Goal: Task Accomplishment & Management: Manage account settings

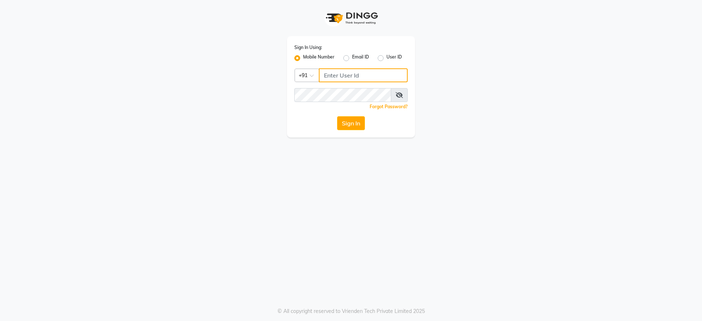
click at [337, 75] on input "Username" at bounding box center [363, 75] width 89 height 14
type input "1"
type input "8123812376"
click at [333, 86] on div "Sign In Using: Mobile Number Email ID User ID Country Code × [PHONE_NUMBER] Rem…" at bounding box center [351, 86] width 128 height 101
click at [349, 125] on button "Sign In" at bounding box center [351, 123] width 28 height 14
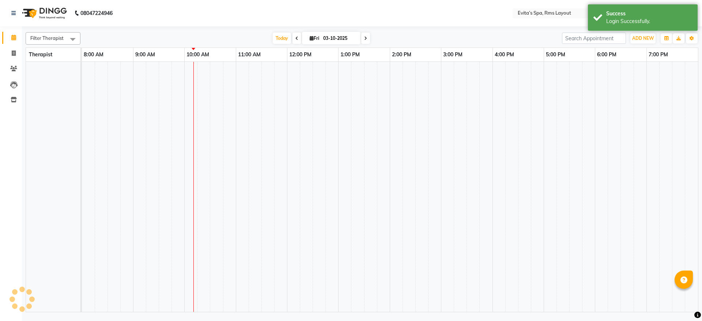
select select "en"
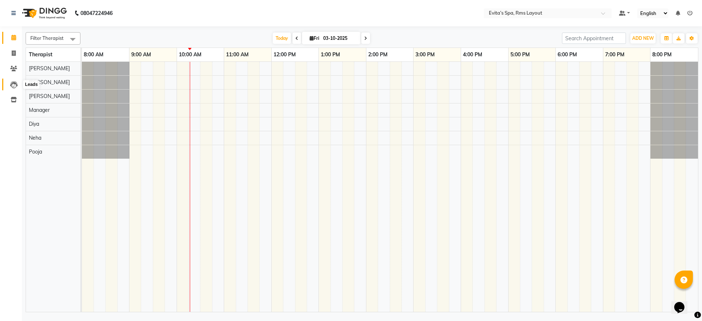
click at [15, 82] on icon at bounding box center [13, 84] width 7 height 7
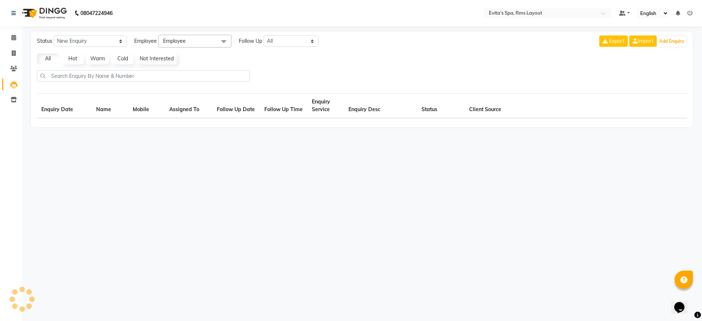
select select "10"
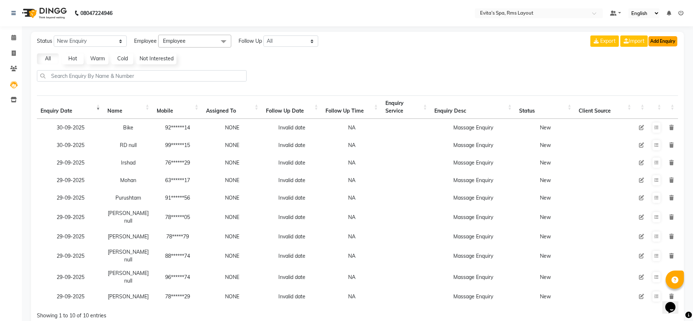
click at [656, 39] on button "Add Enquiry" at bounding box center [663, 41] width 29 height 10
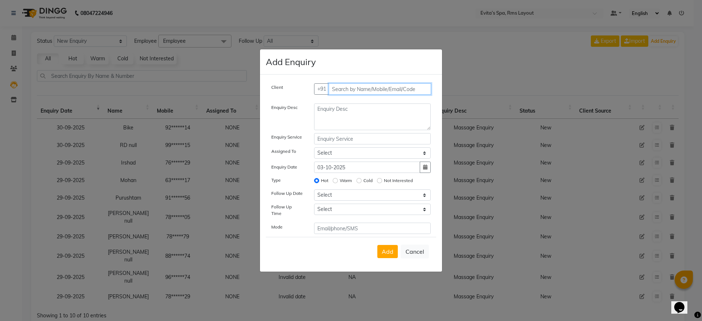
click at [375, 92] on input "text" at bounding box center [380, 88] width 103 height 11
type input "8310602122"
click at [415, 90] on span "Add Client" at bounding box center [415, 89] width 24 height 7
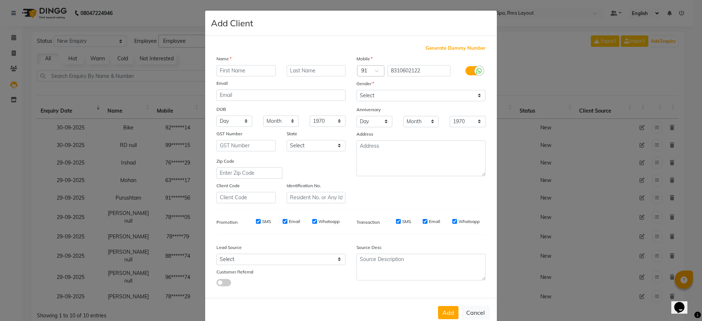
click at [241, 72] on input "text" at bounding box center [245, 70] width 59 height 11
type input "[PERSON_NAME]"
click at [384, 99] on select "Select [DEMOGRAPHIC_DATA] [DEMOGRAPHIC_DATA] Other Prefer Not To Say" at bounding box center [420, 95] width 129 height 11
select select "[DEMOGRAPHIC_DATA]"
click at [356, 90] on select "Select [DEMOGRAPHIC_DATA] [DEMOGRAPHIC_DATA] Other Prefer Not To Say" at bounding box center [420, 95] width 129 height 11
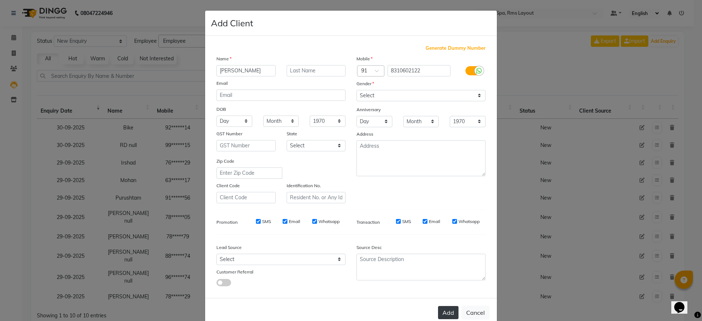
click at [446, 309] on button "Add" at bounding box center [448, 312] width 20 height 13
type input "83******22"
select select
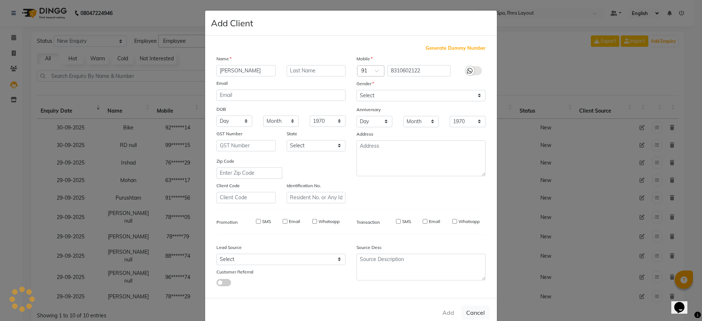
select select
checkbox input "false"
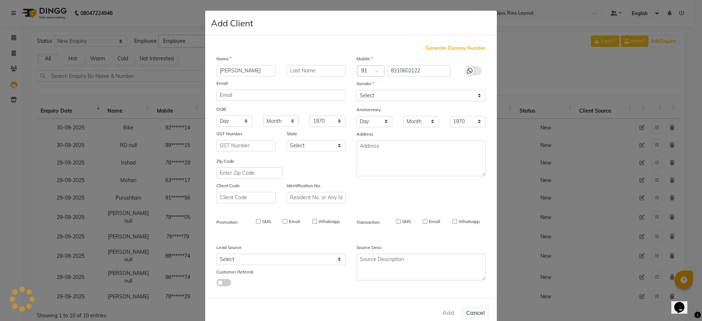
checkbox input "false"
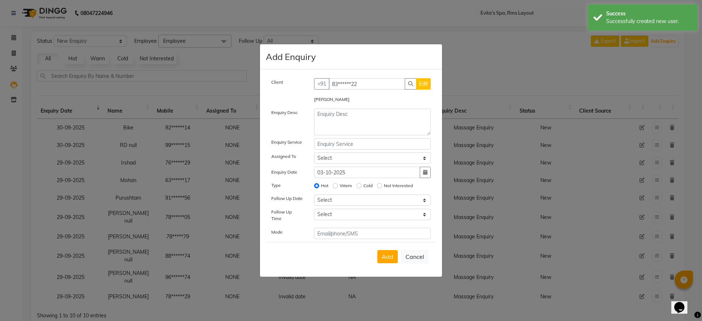
click at [352, 93] on div "Client +91 83******22 Edit" at bounding box center [351, 86] width 170 height 17
click at [350, 121] on textarea at bounding box center [372, 122] width 117 height 27
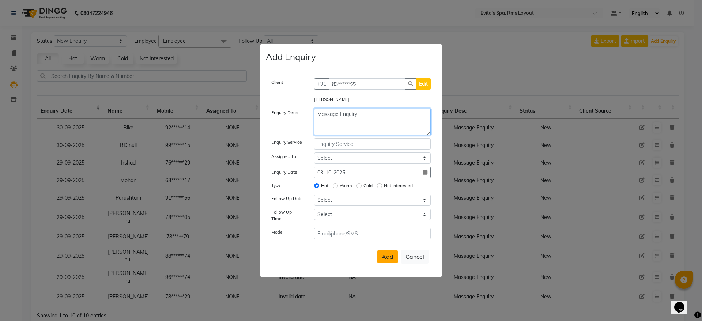
type textarea "Massage Enquiry"
click at [387, 254] on span "Add" at bounding box center [387, 256] width 12 height 7
select select
radio input "false"
select select
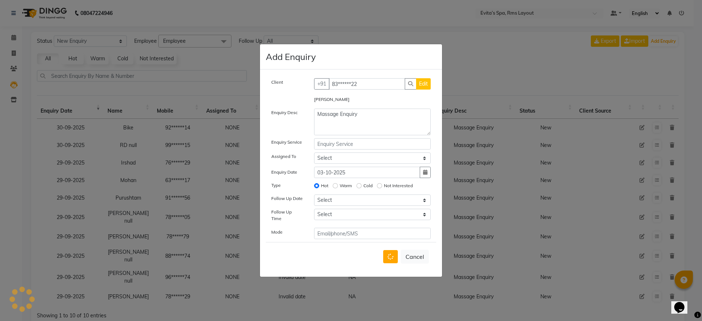
select select
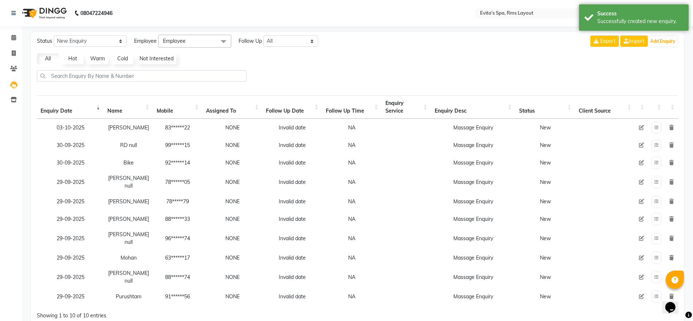
click at [22, 5] on img at bounding box center [44, 13] width 50 height 20
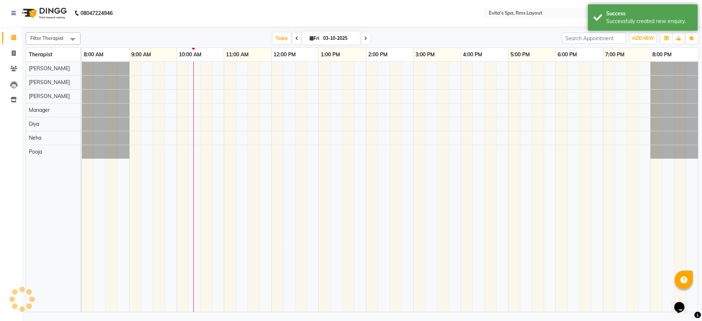
click at [21, 13] on img at bounding box center [44, 13] width 50 height 20
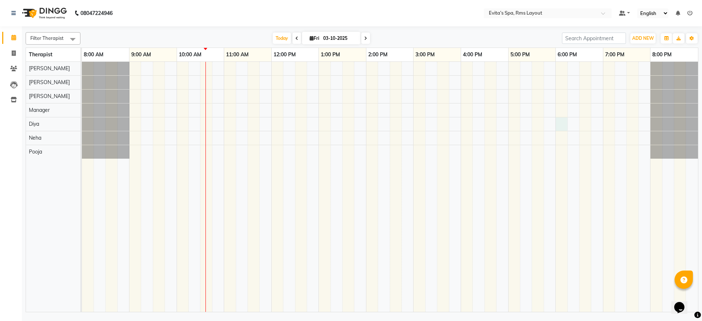
click at [558, 128] on div at bounding box center [390, 187] width 616 height 250
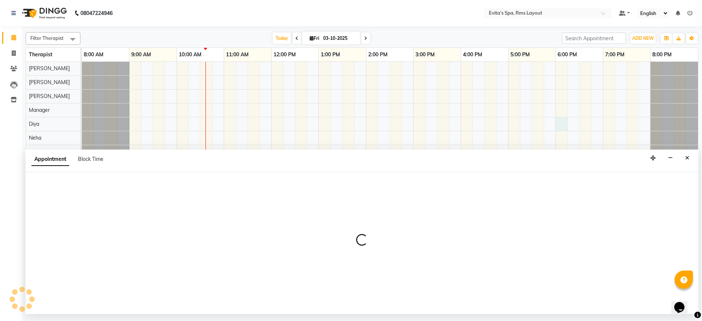
select select "81022"
select select "1080"
select select "tentative"
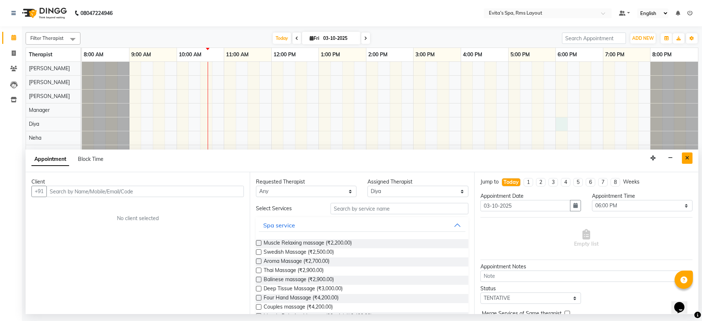
click at [687, 152] on button "Close" at bounding box center [687, 157] width 11 height 11
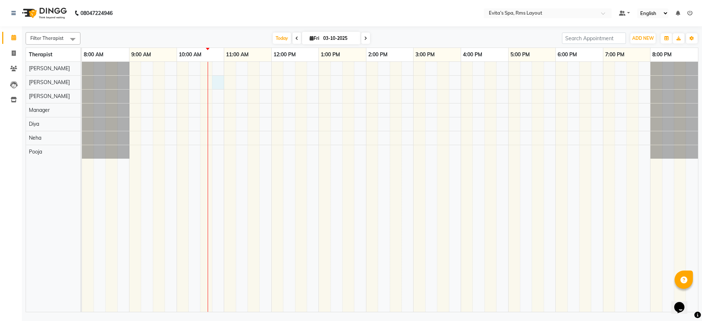
click at [217, 84] on div at bounding box center [390, 187] width 616 height 250
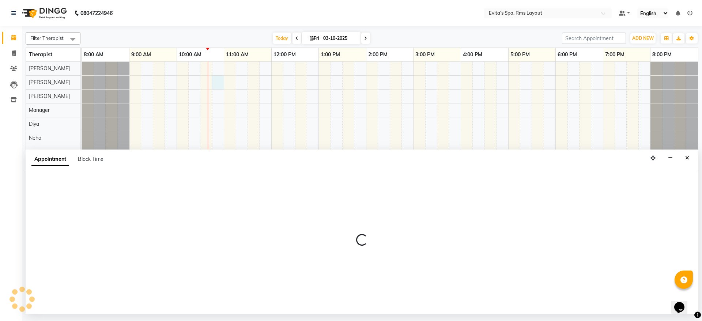
select select "70222"
select select "645"
select select "tentative"
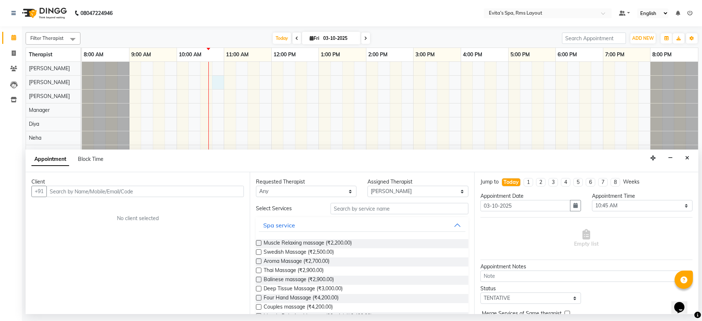
click at [186, 192] on input "text" at bounding box center [144, 191] width 197 height 11
type input "7337717903"
click at [233, 191] on span "Add Client" at bounding box center [228, 191] width 24 height 7
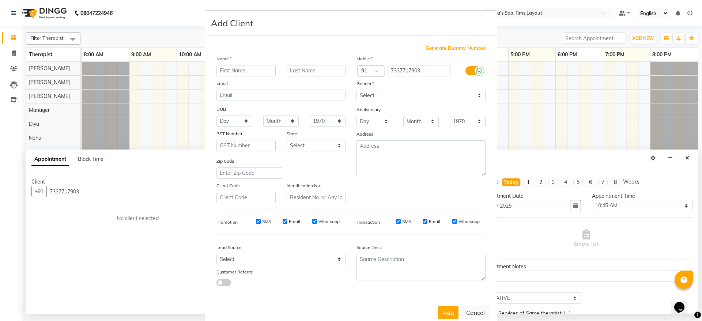
click at [250, 69] on input "text" at bounding box center [245, 70] width 59 height 11
type input "[PERSON_NAME]"
click at [392, 93] on select "Select [DEMOGRAPHIC_DATA] [DEMOGRAPHIC_DATA] Other Prefer Not To Say" at bounding box center [420, 95] width 129 height 11
select select "[DEMOGRAPHIC_DATA]"
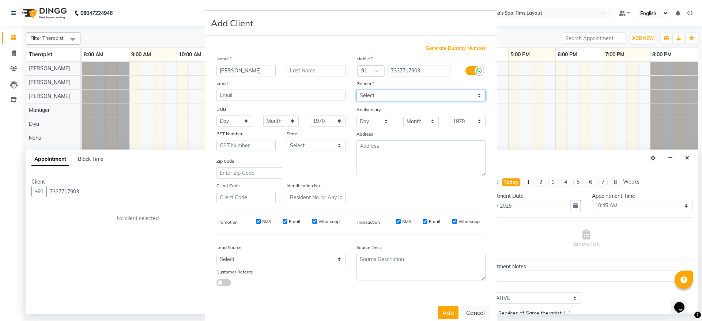
click at [356, 90] on select "Select [DEMOGRAPHIC_DATA] [DEMOGRAPHIC_DATA] Other Prefer Not To Say" at bounding box center [420, 95] width 129 height 11
click at [442, 308] on button "Add" at bounding box center [448, 312] width 20 height 13
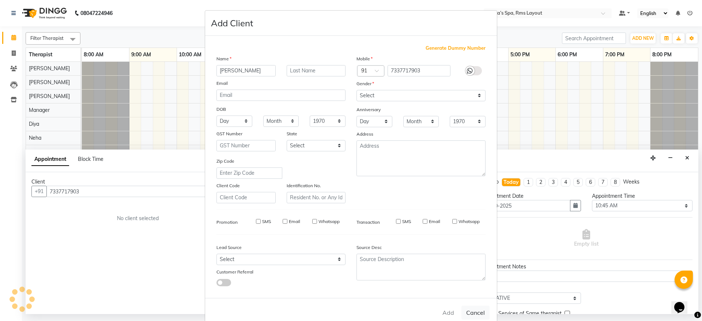
type input "73******03"
select select
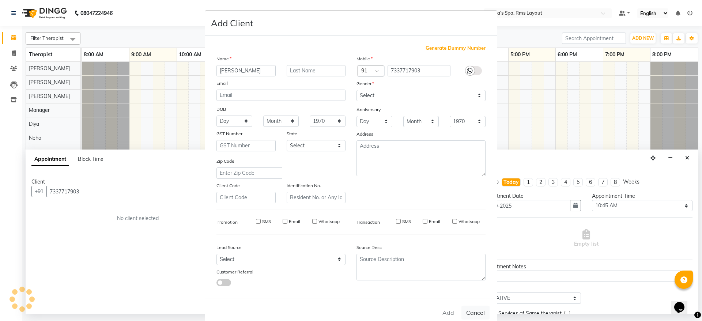
select select
checkbox input "false"
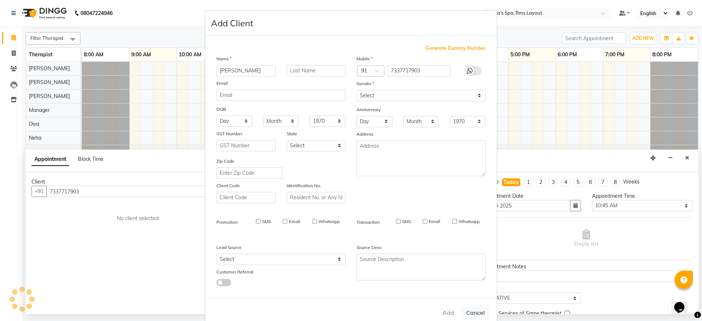
checkbox input "false"
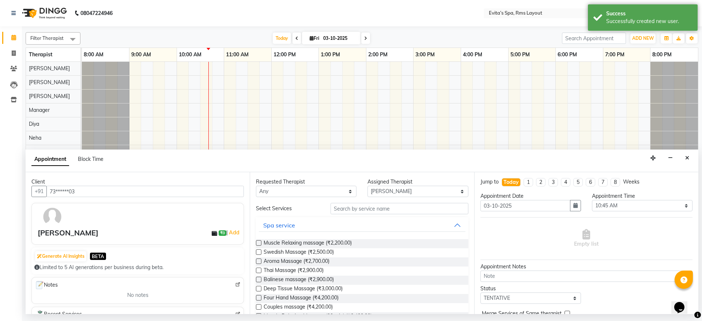
click at [257, 246] on div at bounding box center [258, 244] width 5 height 8
click at [258, 245] on label at bounding box center [258, 242] width 5 height 5
click at [258, 245] on input "checkbox" at bounding box center [258, 243] width 5 height 5
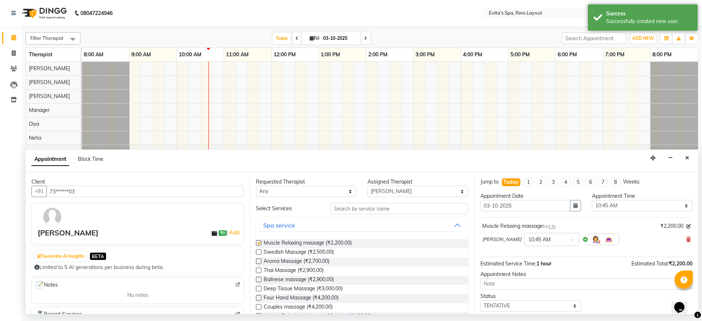
checkbox input "false"
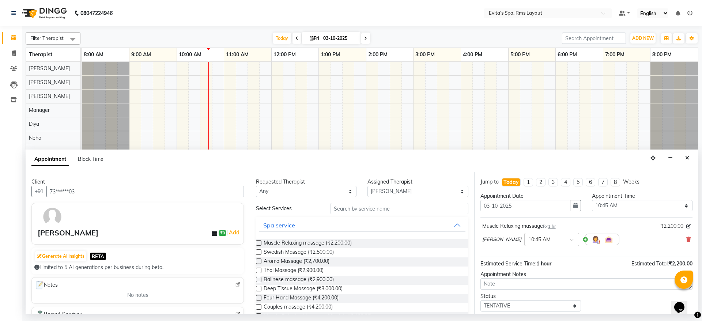
click at [608, 264] on div "Estimated Service Time: 1 hour Estimated Total: ₹2,200.00" at bounding box center [586, 262] width 212 height 11
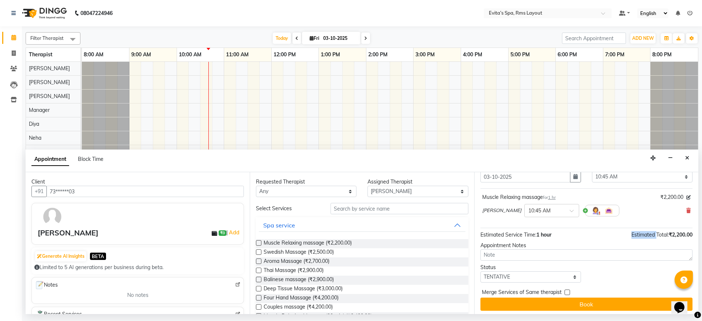
scroll to position [31, 0]
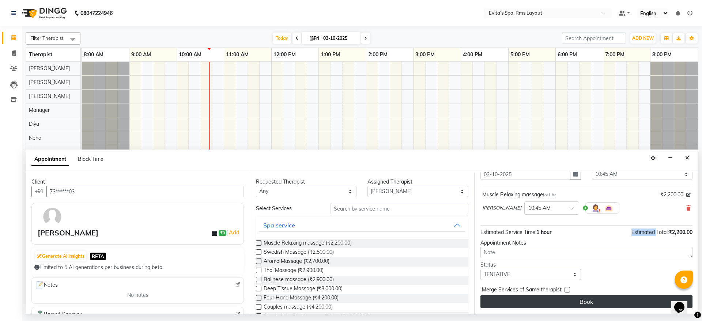
click at [610, 300] on button "Book" at bounding box center [586, 301] width 212 height 13
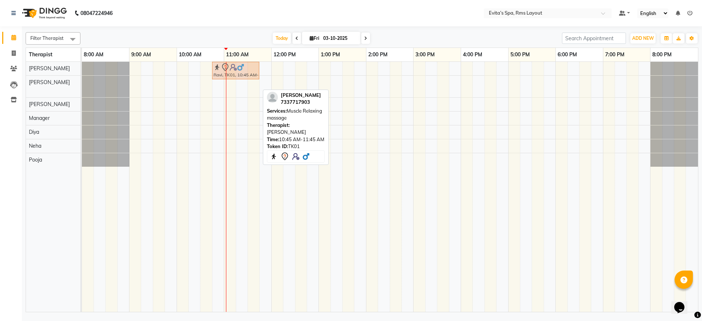
drag, startPoint x: 243, startPoint y: 86, endPoint x: 242, endPoint y: 68, distance: 18.4
click at [242, 68] on tbody "Ravi, TK01, 10:45 AM-11:45 AM, Muscle Relaxing massage Ravi, TK01, 10:45 AM-11:…" at bounding box center [390, 114] width 616 height 105
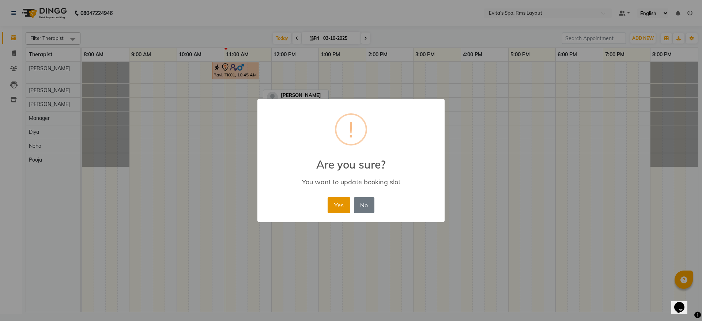
click at [340, 208] on button "Yes" at bounding box center [338, 205] width 22 height 16
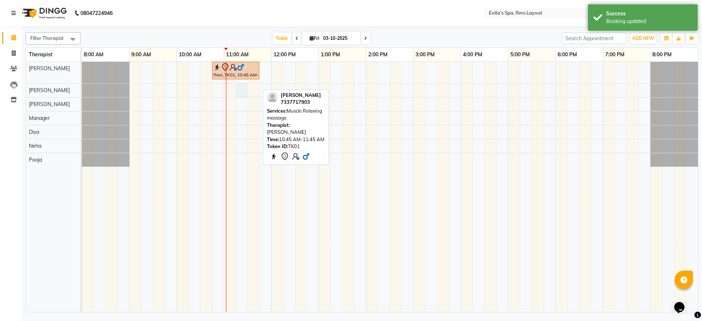
click at [241, 90] on div "Ravi, TK01, 10:45 AM-11:45 AM, Muscle Relaxing massage" at bounding box center [390, 187] width 616 height 250
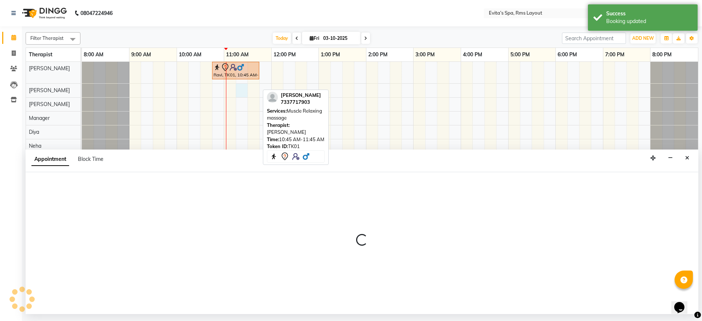
select select "70222"
select select "675"
select select "tentative"
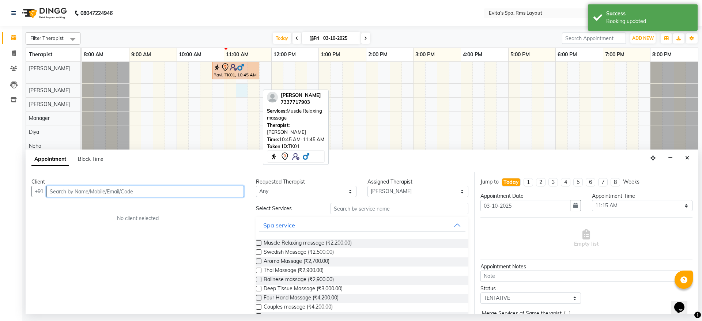
click at [176, 190] on input "text" at bounding box center [144, 191] width 197 height 11
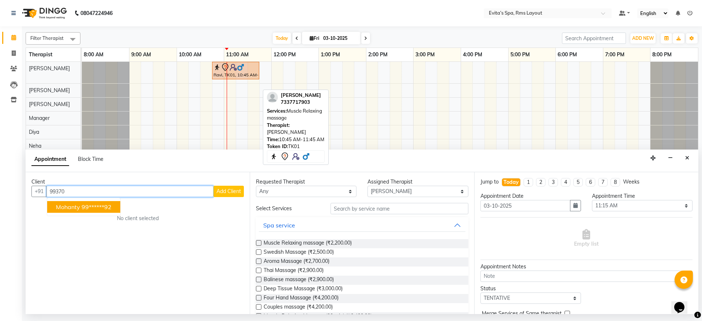
click at [109, 204] on ngb-highlight "99******92" at bounding box center [96, 206] width 30 height 7
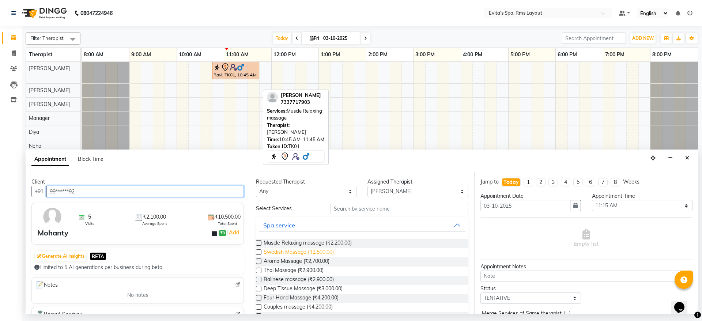
type input "99******92"
click at [311, 255] on span "Swedish Massage (₹2,500.00)" at bounding box center [298, 252] width 70 height 9
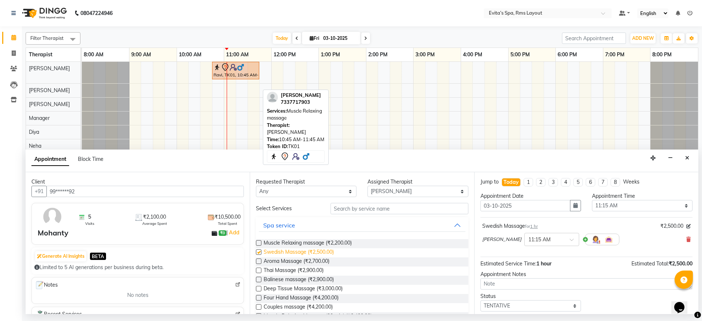
checkbox input "false"
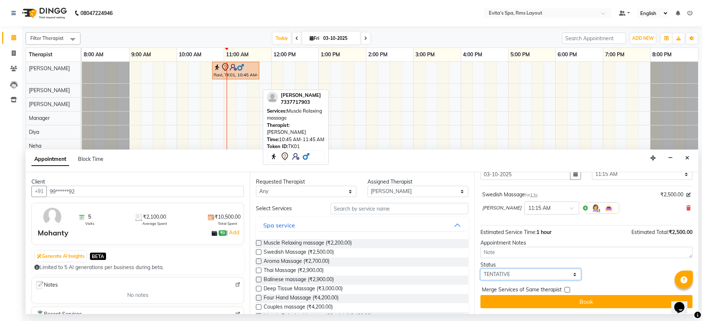
click at [558, 272] on select "Select TENTATIVE CONFIRM CHECK-IN UPCOMING" at bounding box center [530, 274] width 100 height 11
select select "confirm booking"
click at [480, 269] on select "Select TENTATIVE CONFIRM CHECK-IN UPCOMING" at bounding box center [530, 274] width 100 height 11
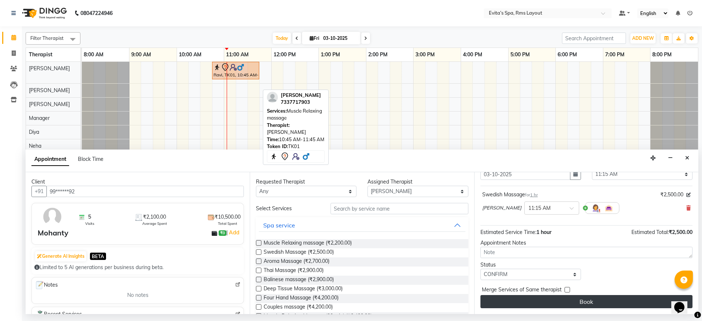
click at [581, 300] on button "Book" at bounding box center [586, 301] width 212 height 13
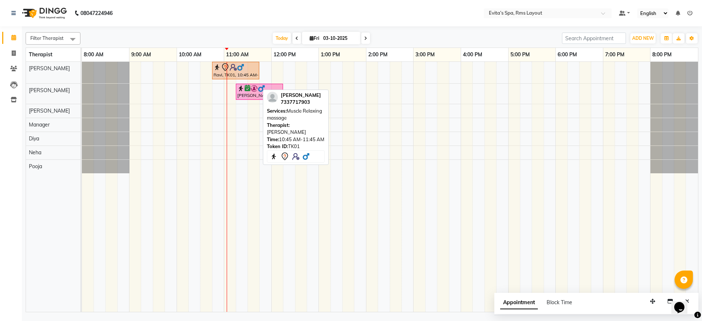
drag, startPoint x: 203, startPoint y: 176, endPoint x: 484, endPoint y: 226, distance: 285.3
click at [484, 226] on tr at bounding box center [390, 187] width 616 height 250
click at [484, 226] on td at bounding box center [490, 187] width 12 height 250
click at [434, 70] on div "Ravi, TK01, 10:45 AM-11:45 AM, Muscle Relaxing massage Mohanty, TK02, 11:15 AM-…" at bounding box center [390, 187] width 616 height 250
select select "70221"
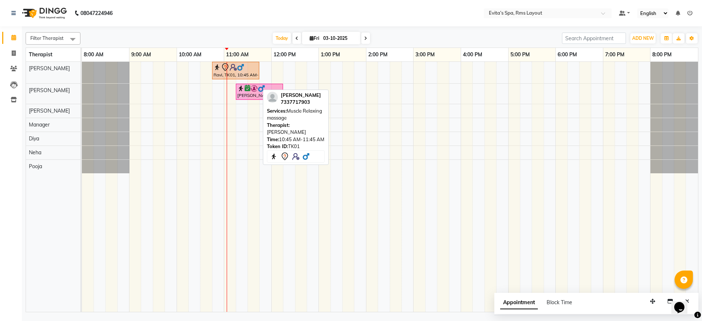
select select "tentative"
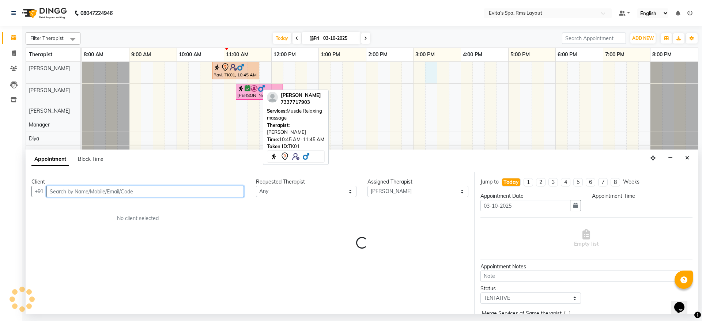
select select "915"
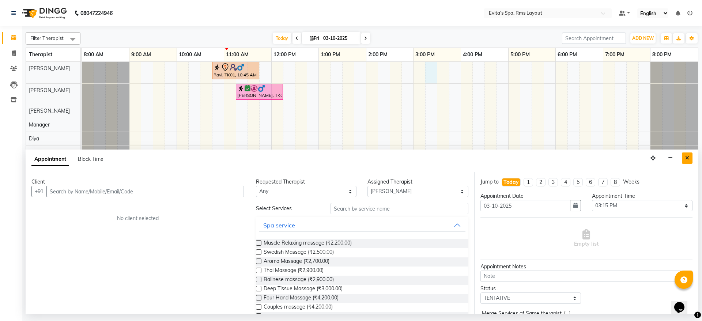
click at [686, 159] on icon "Close" at bounding box center [687, 157] width 4 height 5
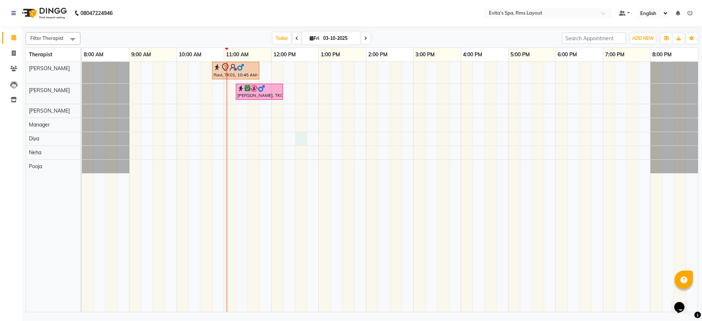
click at [300, 138] on div "Ravi, TK01, 10:45 AM-11:45 AM, Muscle Relaxing massage Mohanty, TK02, 11:15 AM-…" at bounding box center [390, 187] width 616 height 250
select select "81022"
select select "tentative"
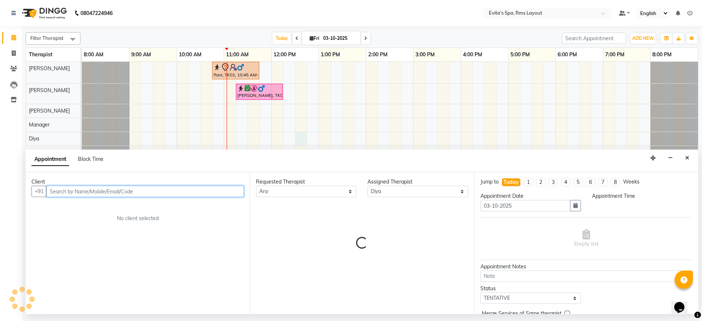
select select "750"
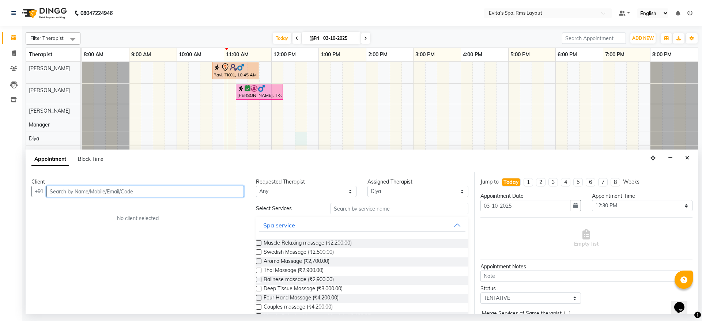
click at [138, 186] on input "text" at bounding box center [144, 191] width 197 height 11
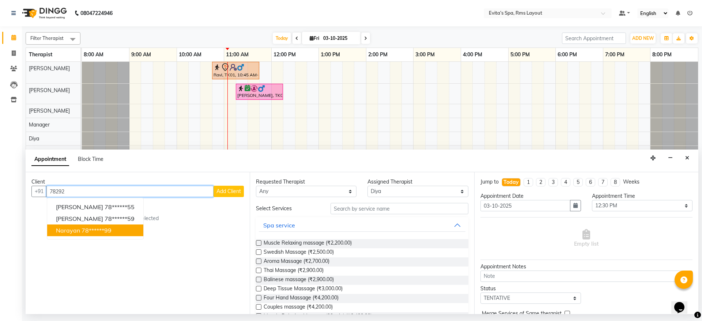
click at [95, 233] on ngb-highlight "78******99" at bounding box center [96, 230] width 30 height 7
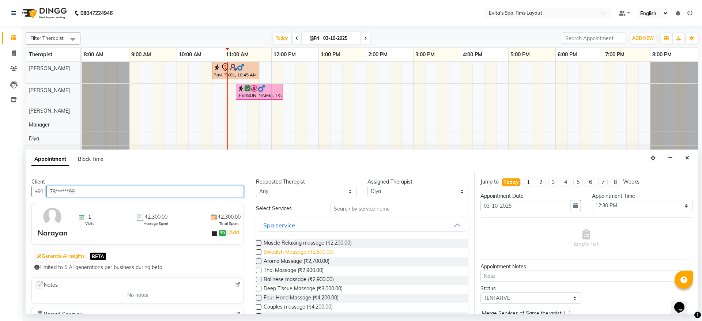
type input "78******99"
click at [320, 250] on span "Swedish Massage (₹2,500.00)" at bounding box center [298, 252] width 70 height 9
checkbox input "false"
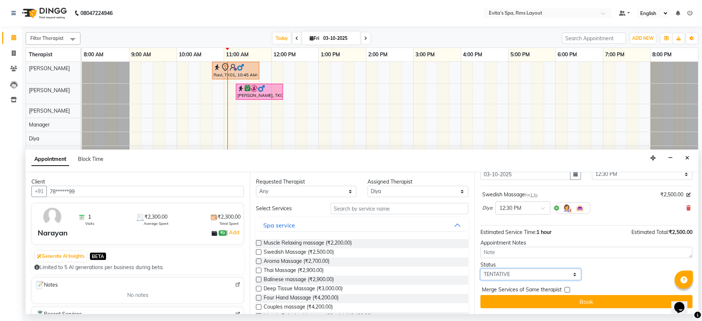
click at [545, 270] on select "Select TENTATIVE CONFIRM CHECK-IN UPCOMING" at bounding box center [530, 274] width 100 height 11
select select "confirm booking"
click at [480, 269] on select "Select TENTATIVE CONFIRM CHECK-IN UPCOMING" at bounding box center [530, 274] width 100 height 11
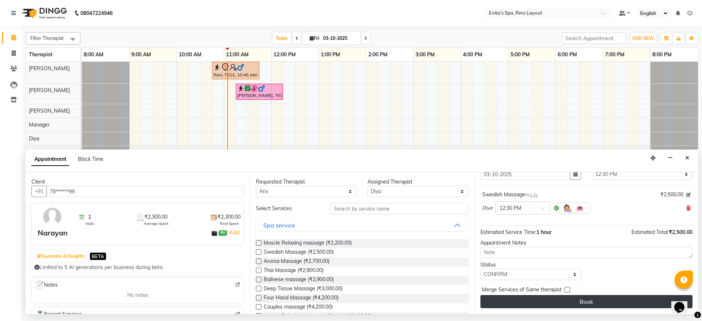
click at [600, 299] on button "Book" at bounding box center [586, 301] width 212 height 13
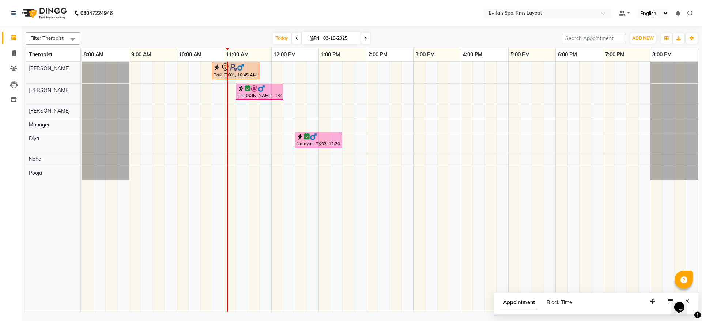
click at [228, 64] on div at bounding box center [227, 187] width 0 height 250
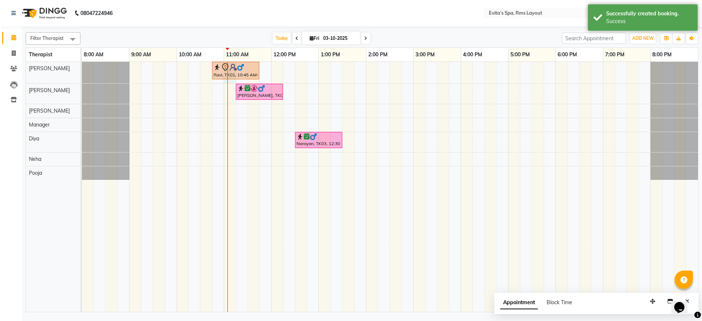
select select "70221"
select select "tentative"
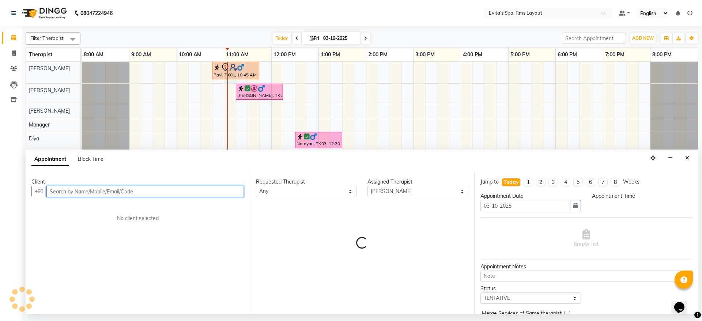
select select "660"
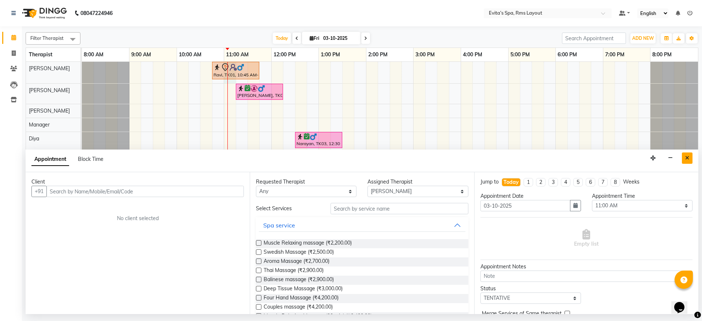
click at [685, 159] on icon "Close" at bounding box center [687, 157] width 4 height 5
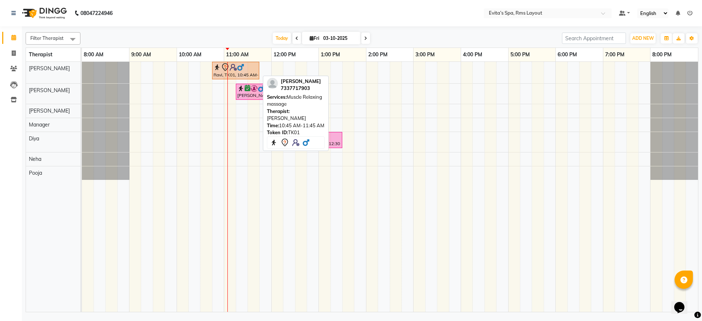
click at [248, 77] on div "Ravi, TK01, 10:45 AM-11:45 AM, Muscle Relaxing massage" at bounding box center [236, 70] width 46 height 15
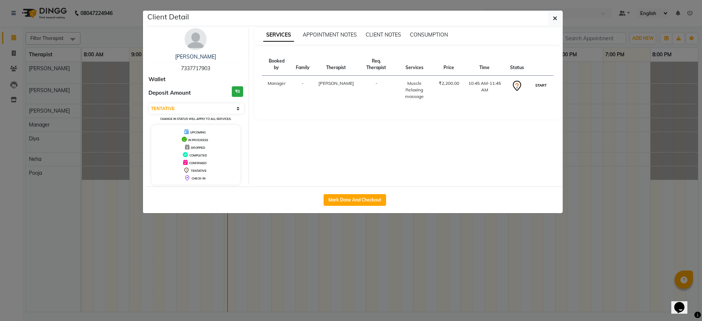
click at [535, 84] on button "START" at bounding box center [540, 85] width 15 height 9
select select "1"
click at [551, 17] on button "button" at bounding box center [555, 18] width 14 height 14
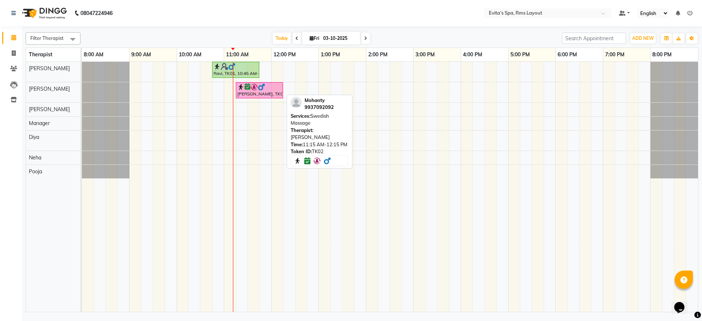
click at [253, 90] on img at bounding box center [253, 86] width 7 height 7
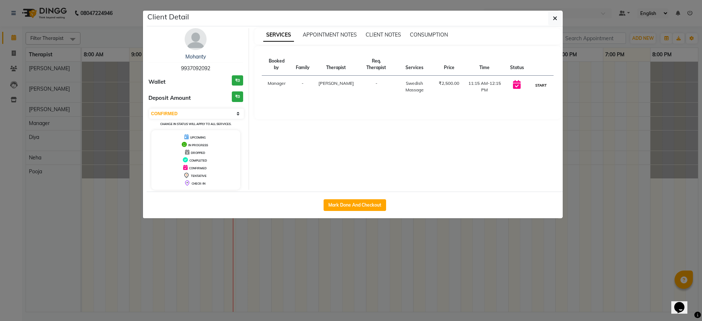
click at [543, 81] on button "START" at bounding box center [540, 85] width 15 height 9
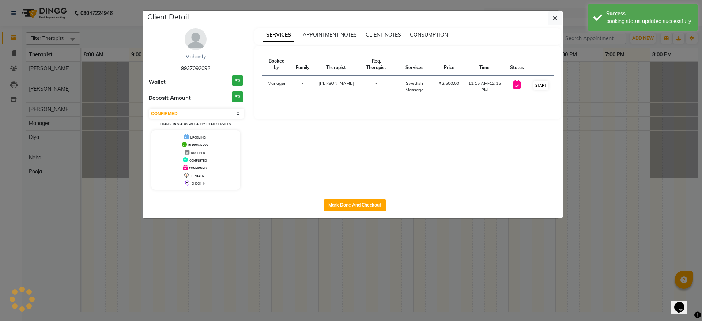
select select "1"
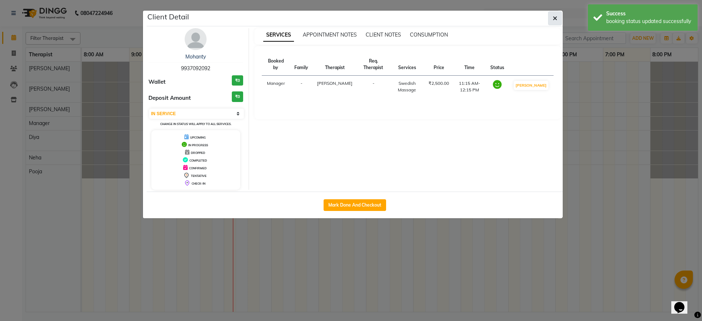
click at [561, 21] on button "button" at bounding box center [555, 18] width 14 height 14
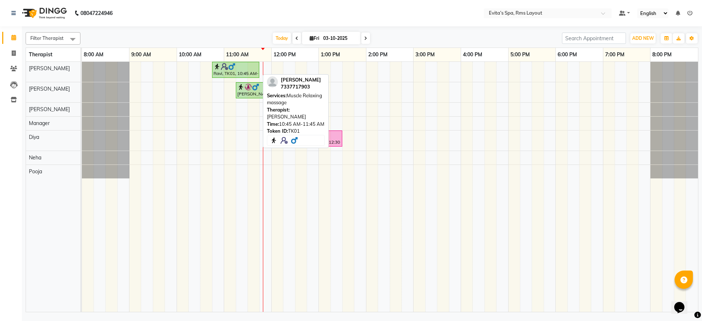
click at [250, 68] on div at bounding box center [235, 66] width 44 height 7
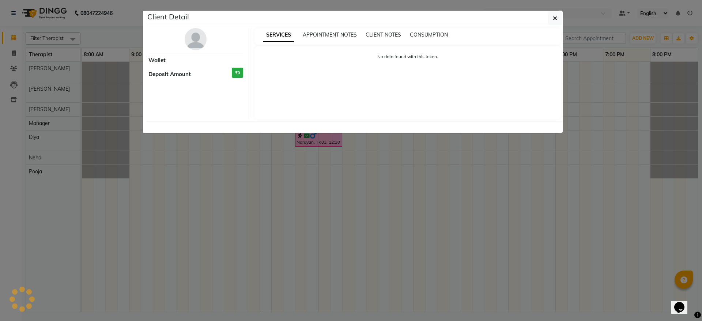
select select "1"
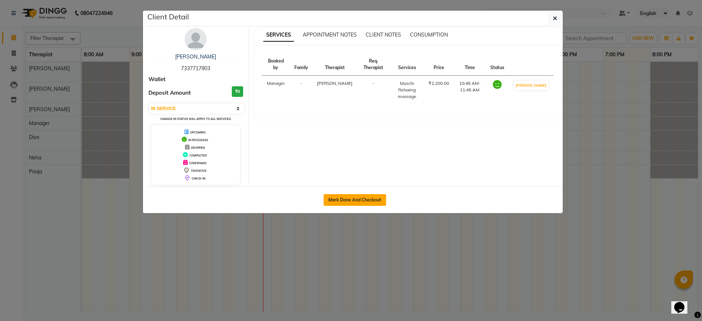
click at [330, 199] on button "Mark Done And Checkout" at bounding box center [354, 200] width 62 height 12
select select "service"
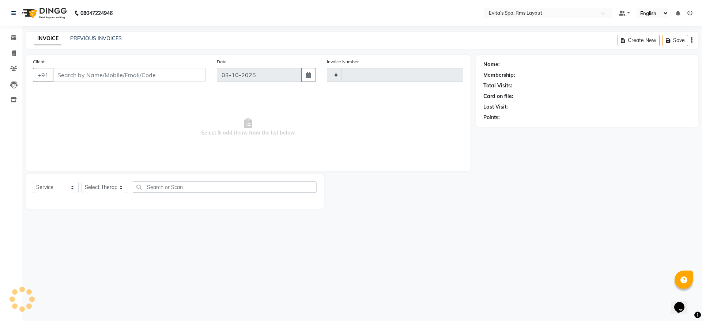
type input "1942"
select select "7850"
type input "73******03"
select select "70221"
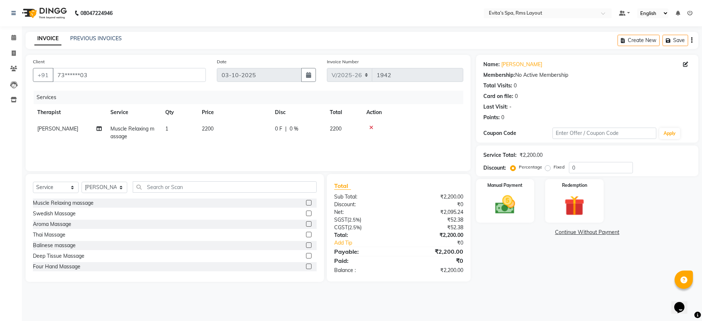
click at [553, 167] on label "Fixed" at bounding box center [558, 167] width 11 height 7
click at [546, 167] on input "Fixed" at bounding box center [548, 166] width 5 height 5
radio input "true"
click at [575, 167] on input "0" at bounding box center [601, 167] width 64 height 11
type input "400"
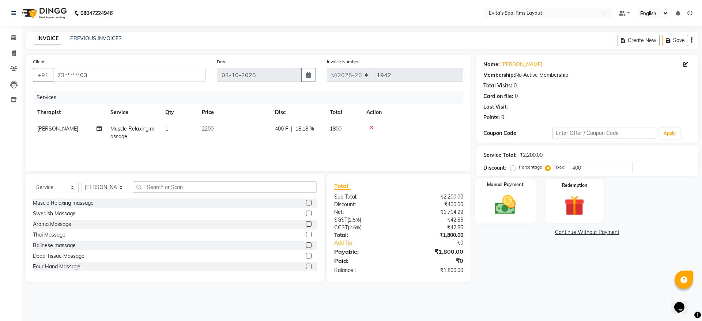
click at [525, 197] on div "Manual Payment" at bounding box center [504, 200] width 61 height 45
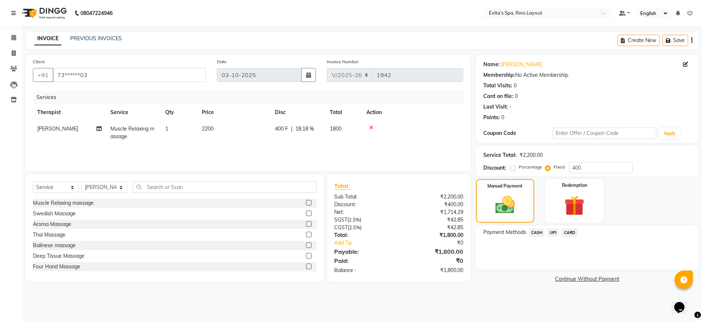
click at [551, 231] on span "UPI" at bounding box center [552, 232] width 11 height 8
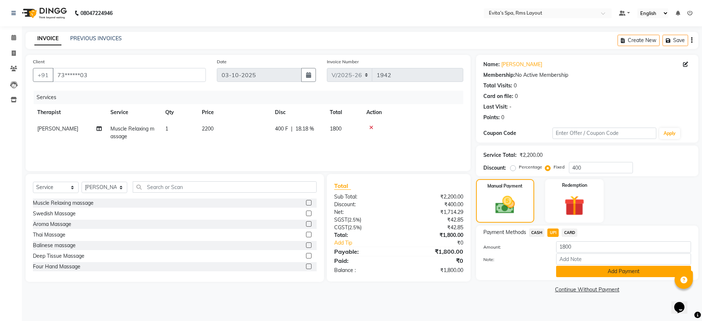
click at [566, 267] on button "Add Payment" at bounding box center [623, 271] width 135 height 11
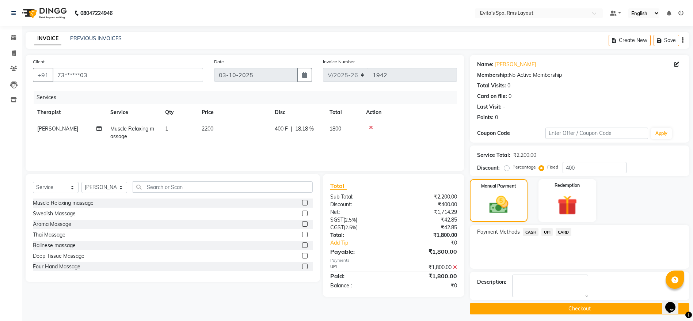
click at [548, 311] on button "Checkout" at bounding box center [580, 308] width 220 height 11
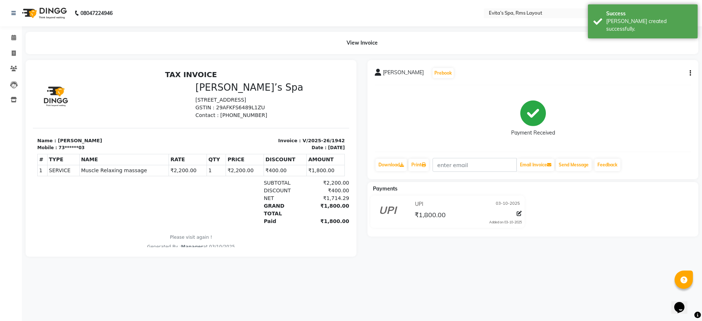
click at [55, 16] on img at bounding box center [44, 13] width 50 height 20
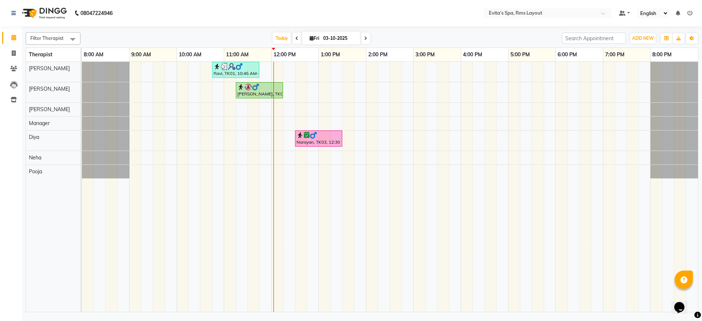
click at [85, 49] on link "8:00 AM" at bounding box center [93, 54] width 23 height 11
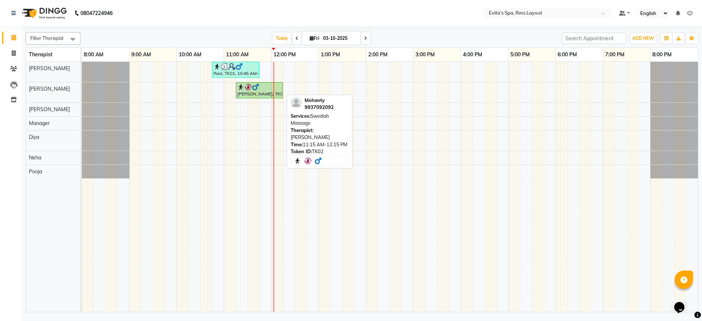
click at [260, 88] on div at bounding box center [259, 86] width 44 height 7
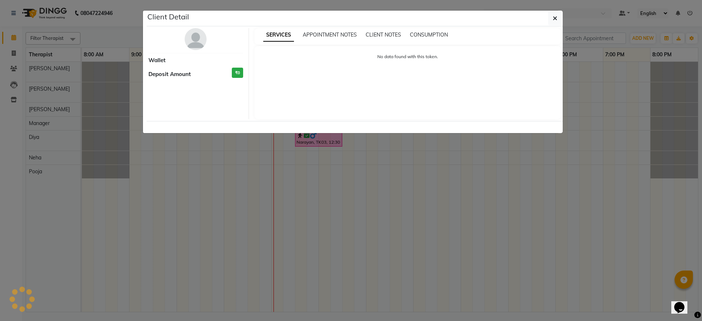
select select "1"
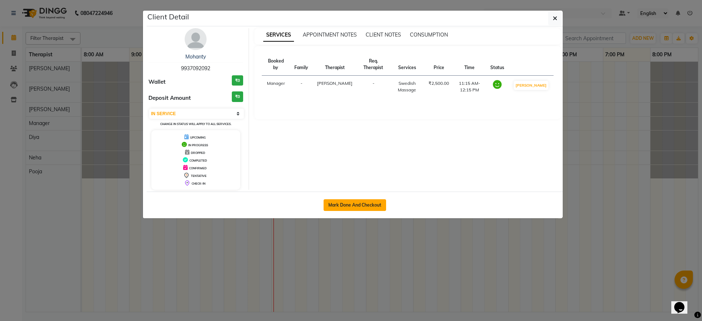
click at [364, 206] on button "Mark Done And Checkout" at bounding box center [354, 205] width 62 height 12
select select "service"
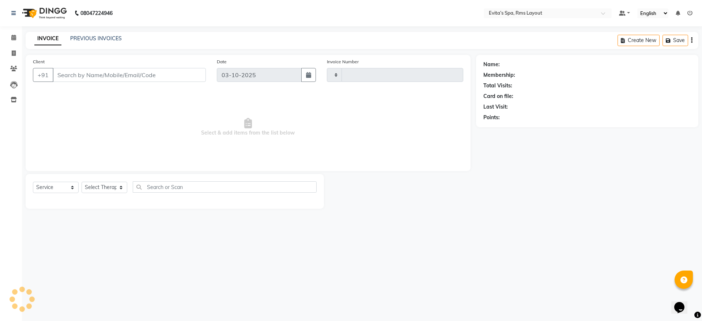
type input "1943"
select select "7850"
type input "99******92"
select select "70222"
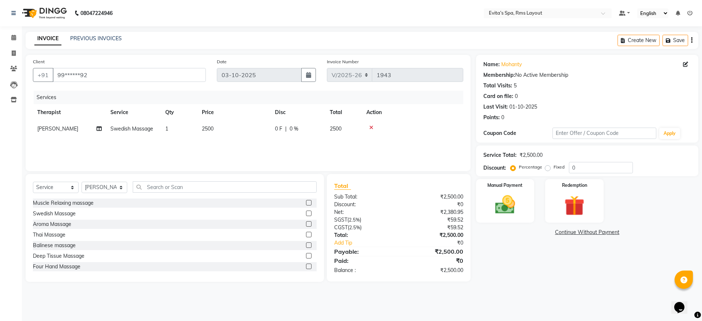
click at [345, 145] on div "Services Therapist Service Qty Price Disc Total Action Kavitha Swedish Massage …" at bounding box center [248, 127] width 430 height 73
click at [137, 129] on span "Swedish Massage" at bounding box center [131, 128] width 43 height 7
select select "70222"
click at [137, 129] on span "Swedish Massage" at bounding box center [138, 131] width 43 height 7
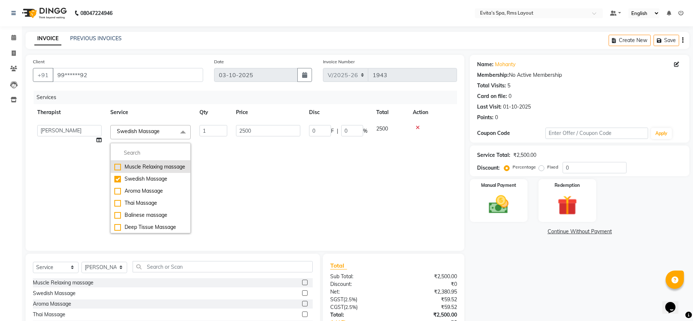
click at [149, 171] on div "Muscle Relaxing massage" at bounding box center [150, 167] width 72 height 8
checkbox input "true"
checkbox input "false"
type input "2200"
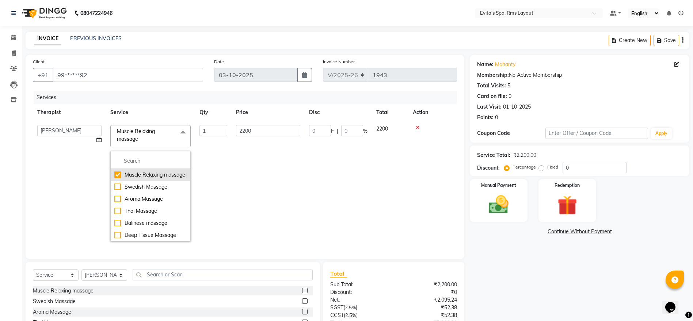
click at [149, 173] on div "Muscle Relaxing massage" at bounding box center [150, 175] width 72 height 8
checkbox input "false"
type input "0"
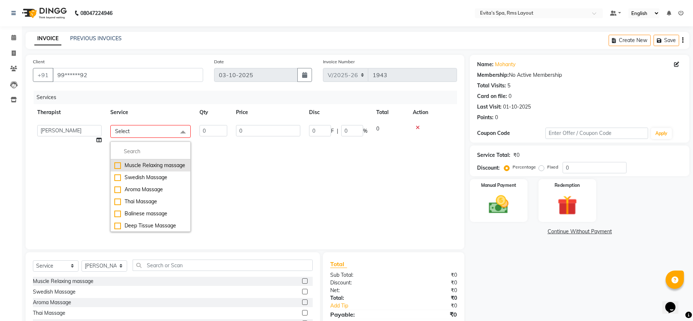
click at [153, 167] on div "Muscle Relaxing massage" at bounding box center [150, 166] width 72 height 8
checkbox input "true"
type input "1"
type input "2200"
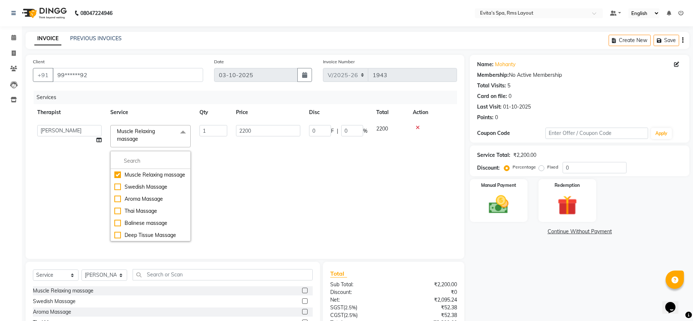
click at [539, 275] on div "Name: Mohanty Membership: No Active Membership Total Visits: 5 Card on file: 0 …" at bounding box center [582, 212] width 225 height 315
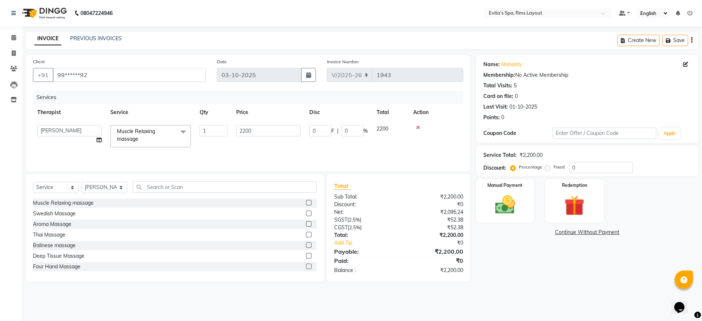
click at [551, 170] on div "Fixed" at bounding box center [555, 167] width 18 height 9
click at [553, 167] on label "Fixed" at bounding box center [558, 167] width 11 height 7
click at [546, 167] on input "Fixed" at bounding box center [548, 166] width 5 height 5
radio input "true"
click at [581, 165] on input "0" at bounding box center [601, 167] width 64 height 11
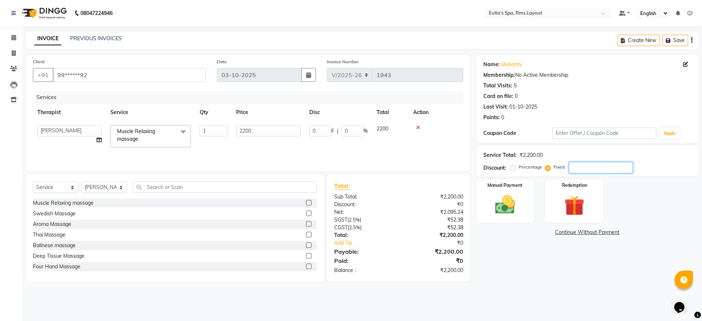
type input "1"
type input "0.05"
type input "10"
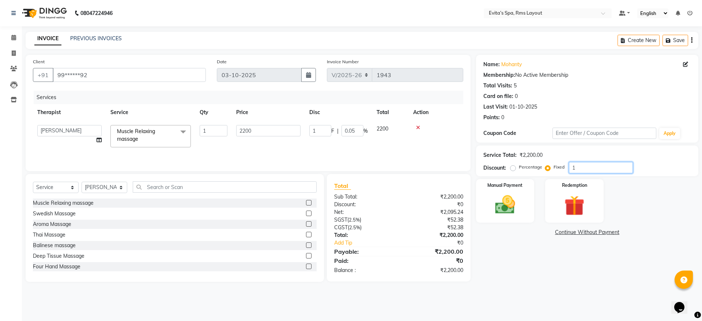
type input "0.45"
type input "100"
type input "4.55"
type input "100"
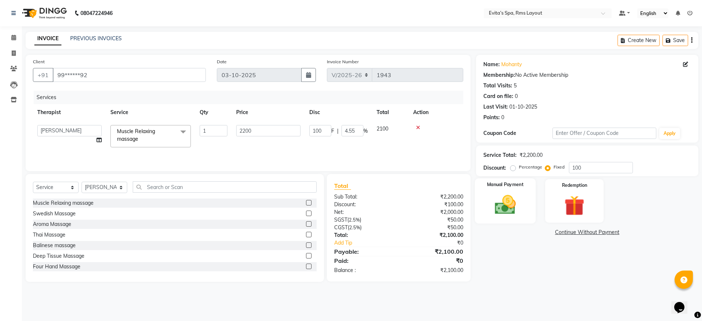
click at [513, 202] on img at bounding box center [505, 205] width 34 height 24
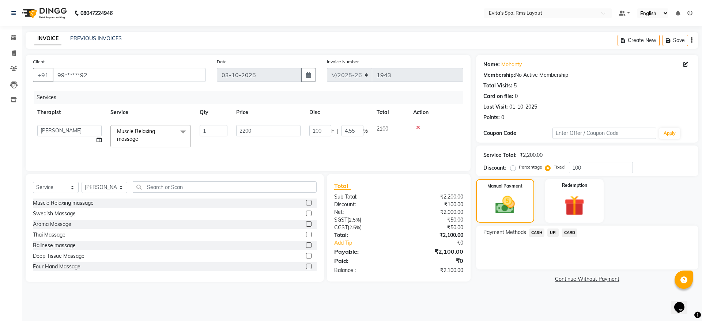
click at [554, 230] on span "UPI" at bounding box center [552, 232] width 11 height 8
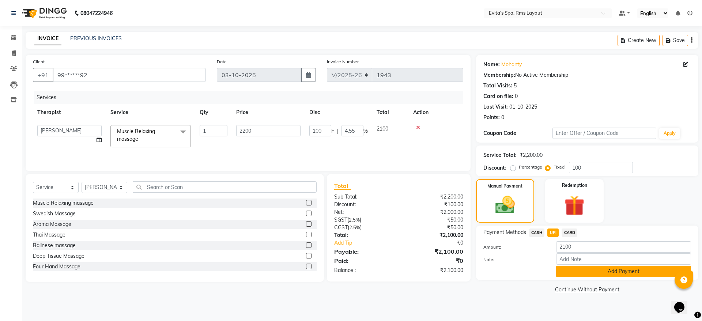
click at [579, 267] on button "Add Payment" at bounding box center [623, 271] width 135 height 11
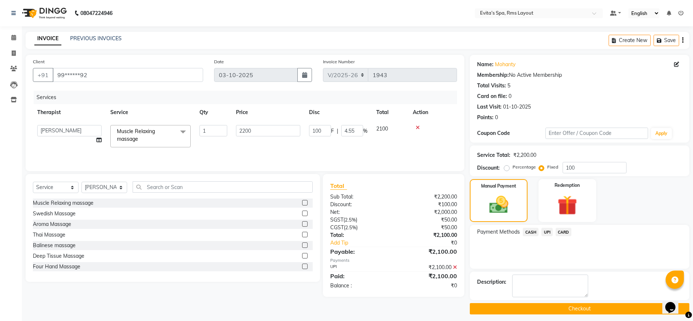
click at [559, 304] on button "Checkout" at bounding box center [580, 308] width 220 height 11
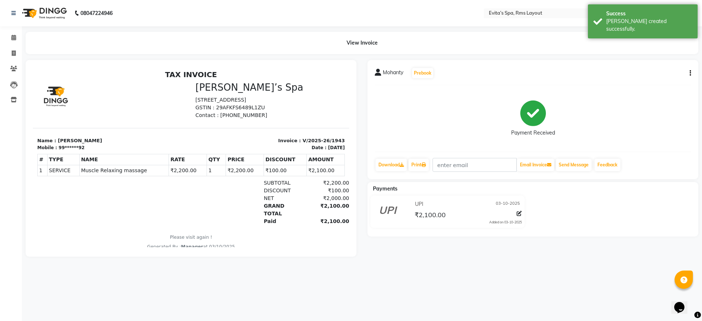
click at [54, 14] on img at bounding box center [44, 13] width 50 height 20
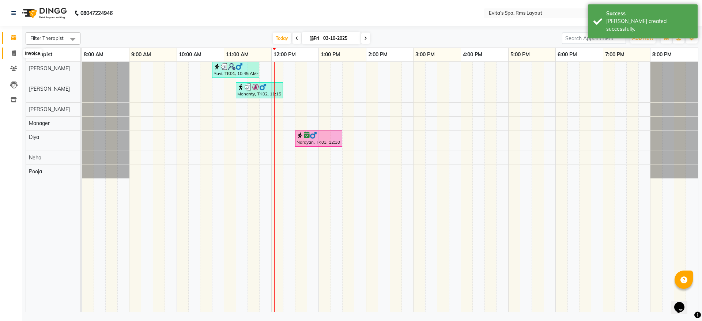
click at [15, 53] on icon at bounding box center [14, 52] width 4 height 5
select select "service"
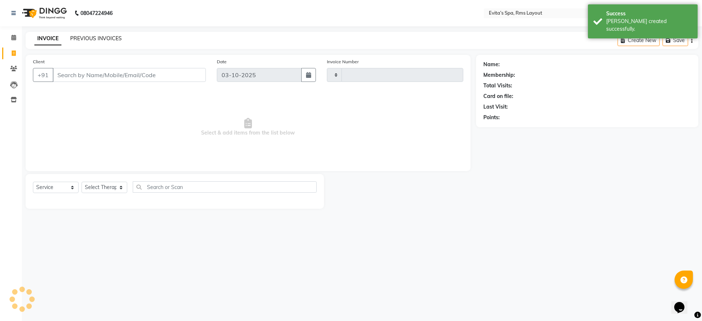
type input "1944"
select select "7850"
click at [95, 40] on link "PREVIOUS INVOICES" at bounding box center [96, 38] width 52 height 7
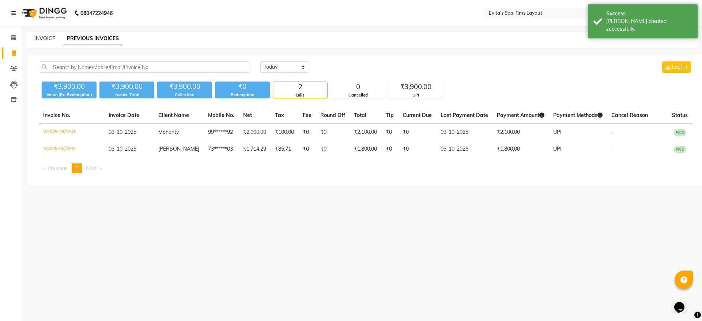
click at [56, 14] on img at bounding box center [44, 13] width 50 height 20
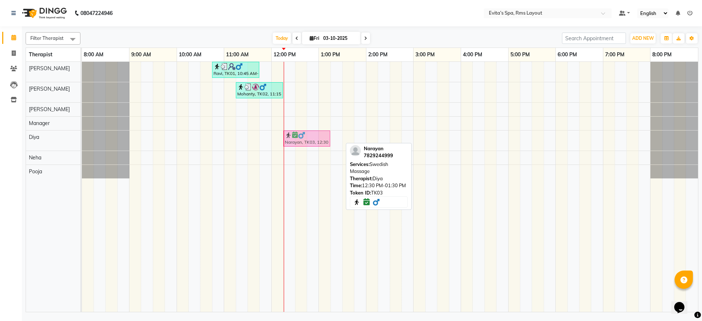
drag, startPoint x: 319, startPoint y: 141, endPoint x: 308, endPoint y: 141, distance: 11.3
click at [82, 141] on div "Narayan, TK03, 12:30 PM-01:30 PM, Swedish Massage Narayan, TK03, 12:30 PM-01:30…" at bounding box center [82, 140] width 0 height 20
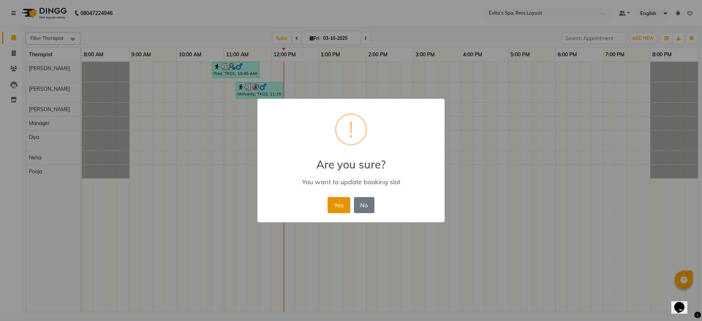
click at [339, 201] on button "Yes" at bounding box center [338, 205] width 22 height 16
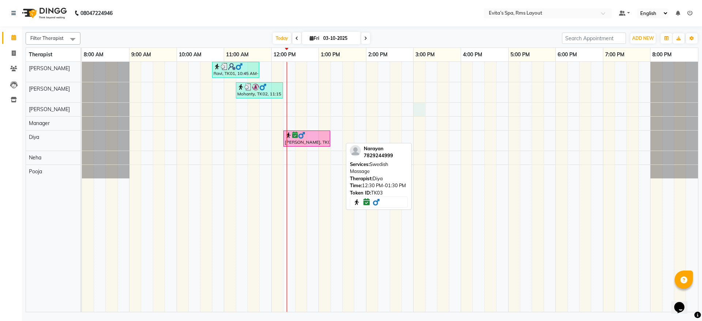
click at [419, 108] on div "Ravi, TK01, 10:45 AM-11:45 AM, Muscle Relaxing massage Mohanty, TK02, 11:15 AM-…" at bounding box center [390, 187] width 616 height 250
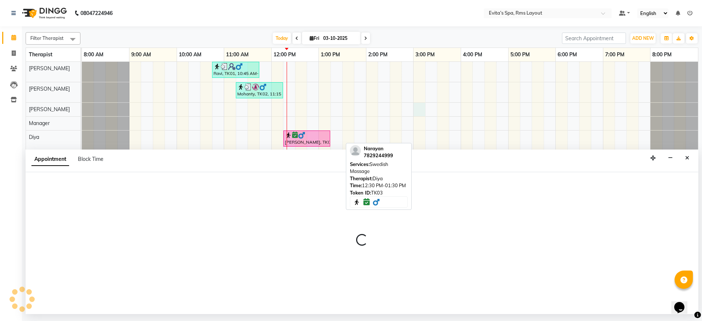
select select "70223"
select select "900"
select select "tentative"
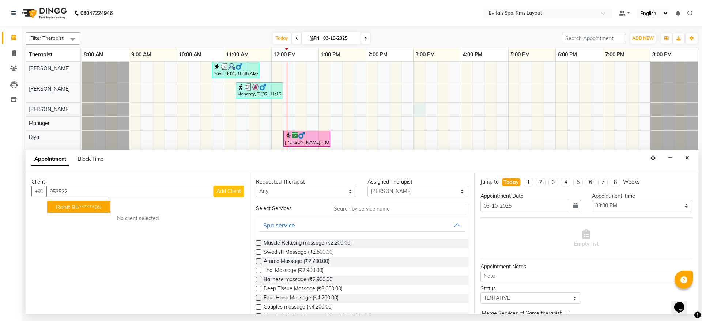
click at [102, 207] on ngb-highlight "95******05" at bounding box center [87, 206] width 30 height 7
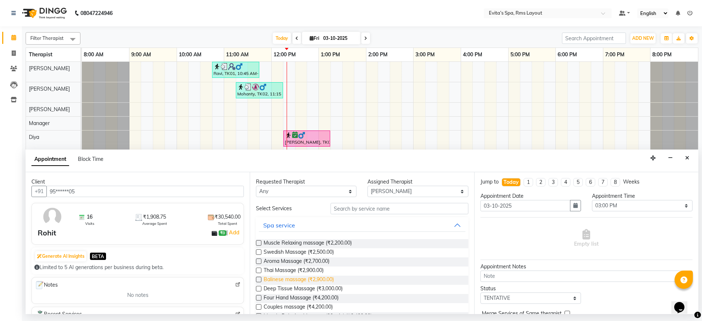
type input "95******05"
click at [301, 276] on span "Balinese massage (₹2,900.00)" at bounding box center [298, 280] width 70 height 9
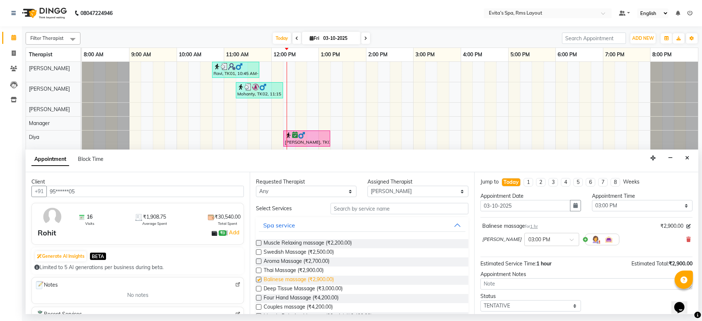
checkbox input "false"
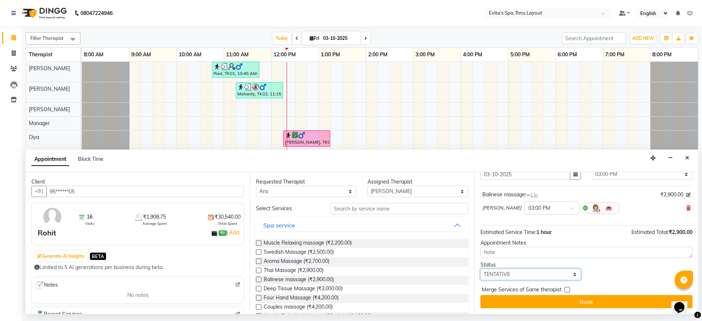
click at [551, 276] on select "Select TENTATIVE CONFIRM CHECK-IN UPCOMING" at bounding box center [530, 274] width 100 height 11
select select "confirm booking"
click at [480, 269] on select "Select TENTATIVE CONFIRM CHECK-IN UPCOMING" at bounding box center [530, 274] width 100 height 11
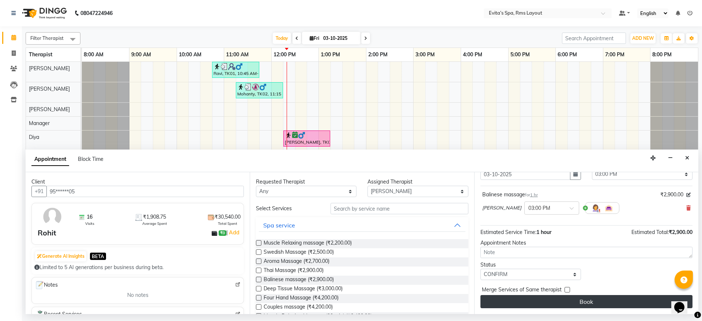
click at [588, 300] on button "Book" at bounding box center [586, 301] width 212 height 13
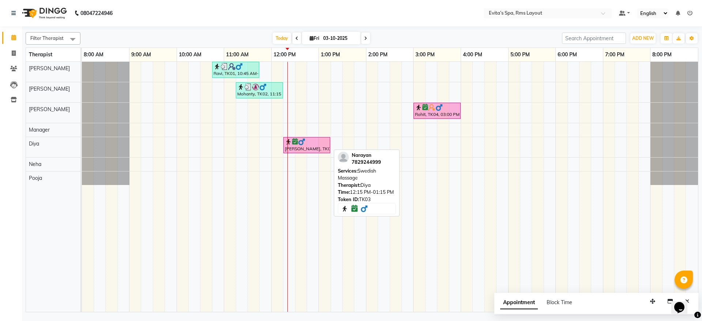
click at [322, 139] on div at bounding box center [307, 141] width 44 height 7
click at [305, 143] on img at bounding box center [301, 141] width 7 height 7
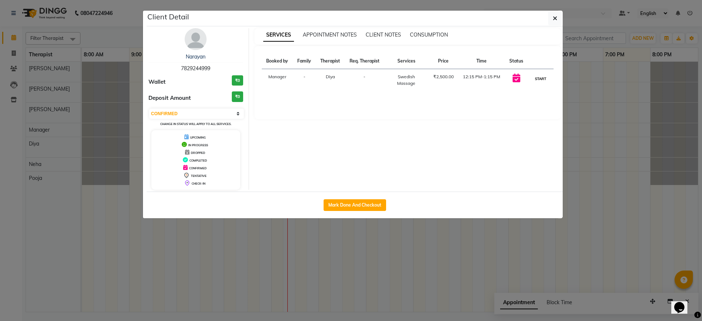
click at [544, 81] on button "START" at bounding box center [540, 78] width 15 height 9
select select "1"
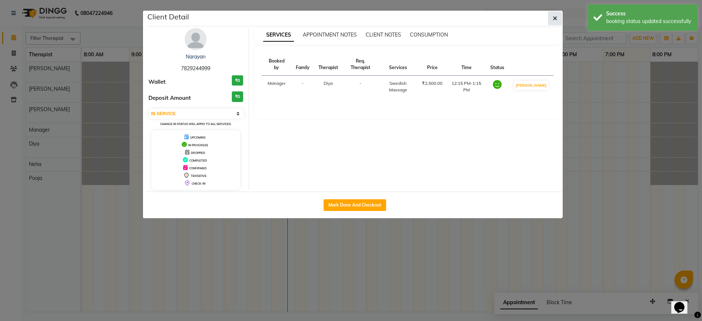
click at [553, 16] on icon "button" at bounding box center [555, 18] width 4 height 6
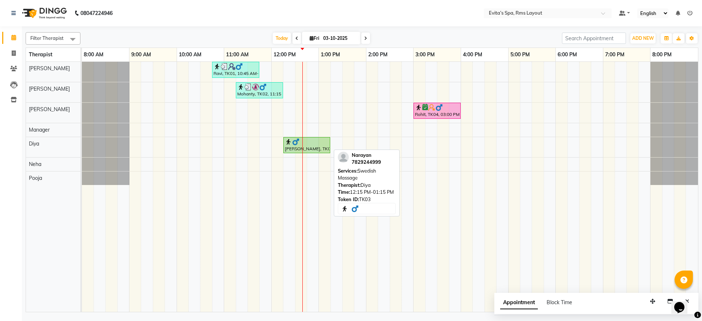
click at [289, 146] on div "Narayan, TK03, 12:15 PM-01:15 PM, Swedish Massage" at bounding box center [306, 145] width 45 height 14
select select "1"
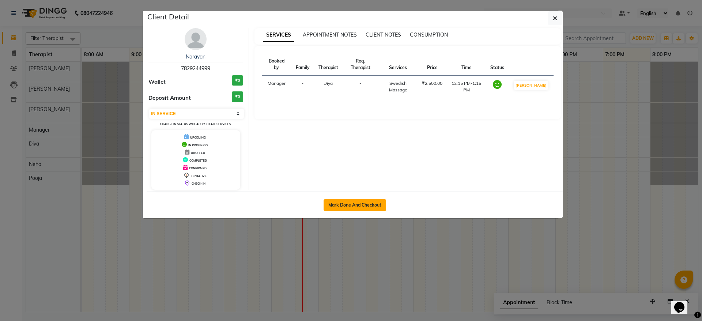
click at [345, 204] on button "Mark Done And Checkout" at bounding box center [354, 205] width 62 height 12
select select "service"
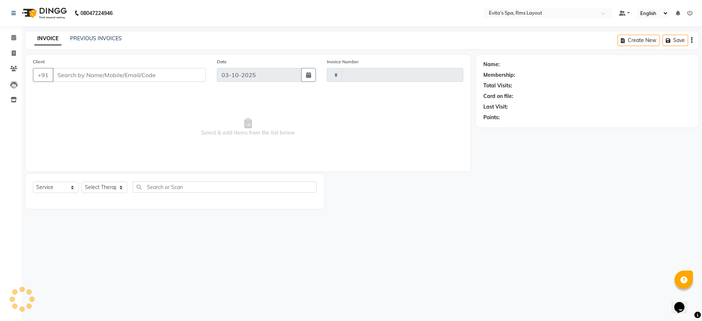
type input "1944"
select select "3"
select select "7850"
type input "78******99"
select select "81022"
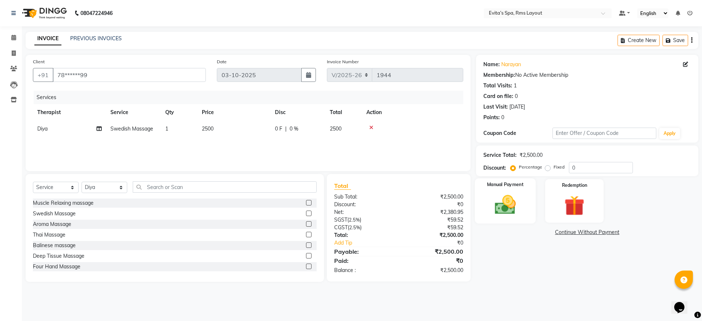
click at [524, 187] on div "Manual Payment" at bounding box center [504, 200] width 61 height 45
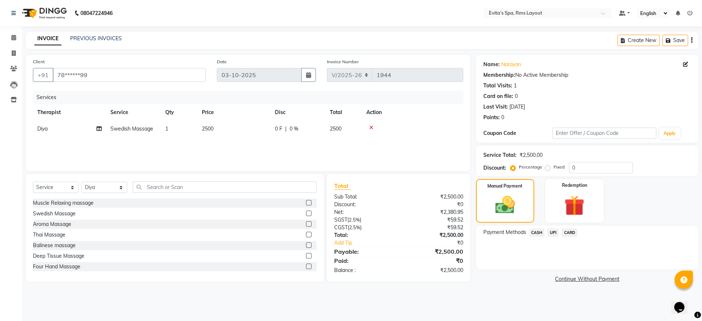
click at [553, 230] on span "UPI" at bounding box center [552, 232] width 11 height 8
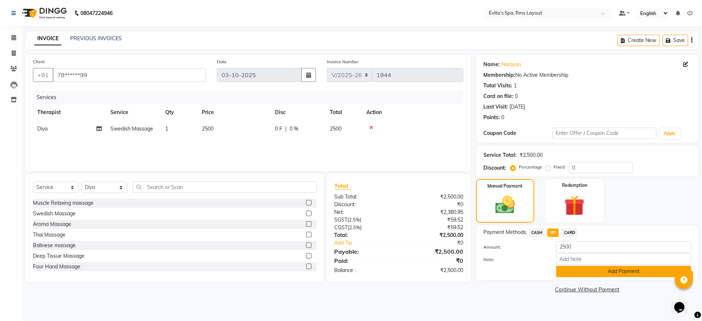
click at [583, 273] on button "Add Payment" at bounding box center [623, 271] width 135 height 11
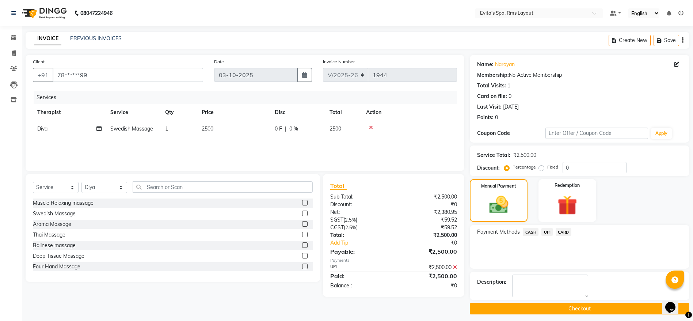
click at [558, 310] on button "Checkout" at bounding box center [580, 308] width 220 height 11
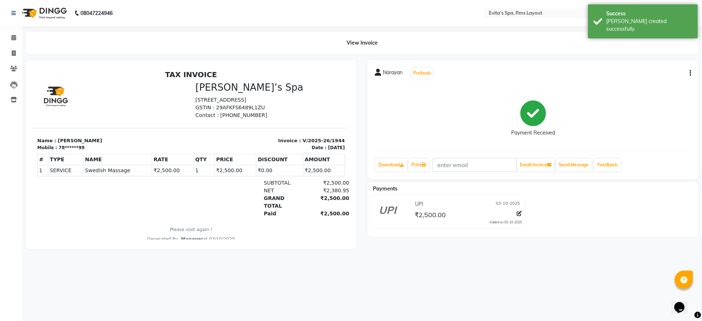
click at [62, 12] on img at bounding box center [44, 13] width 50 height 20
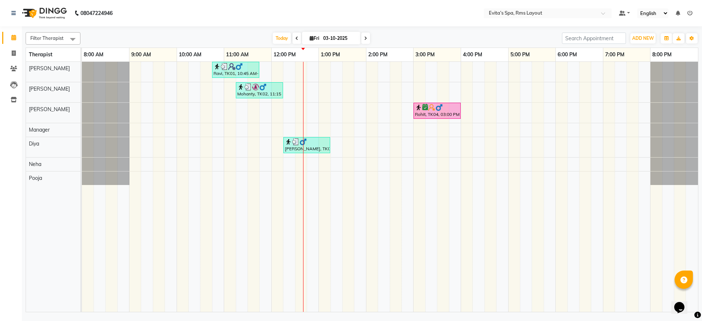
click at [62, 12] on img at bounding box center [44, 13] width 50 height 20
click at [345, 108] on div "Ravi, TK01, 10:45 AM-11:45 AM, Muscle Relaxing massage Mohanty, TK02, 11:15 AM-…" at bounding box center [390, 187] width 616 height 250
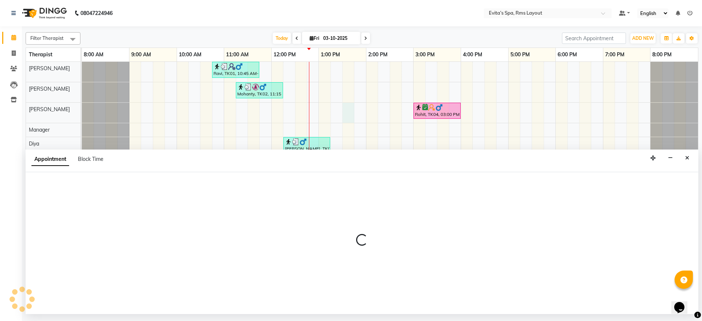
select select "70223"
select select "810"
select select "tentative"
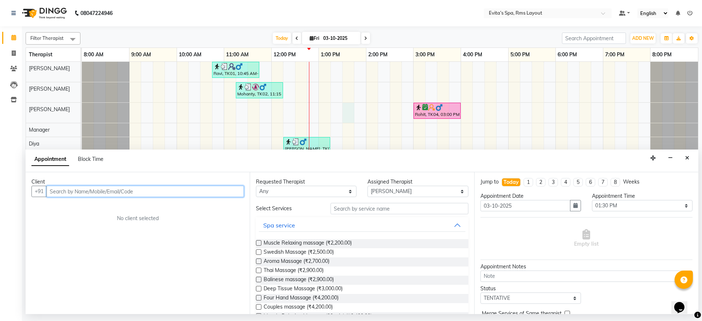
click at [171, 192] on input "text" at bounding box center [144, 191] width 197 height 11
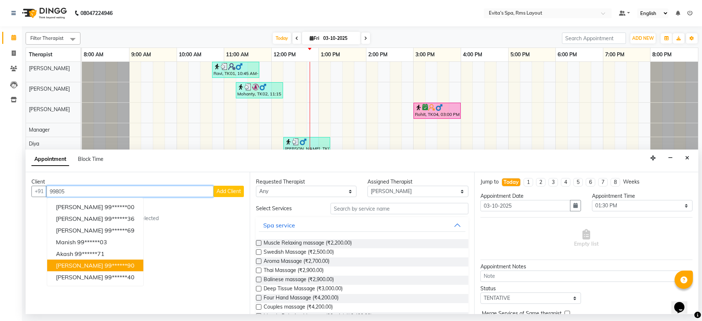
click at [105, 266] on ngb-highlight "99******90" at bounding box center [120, 265] width 30 height 7
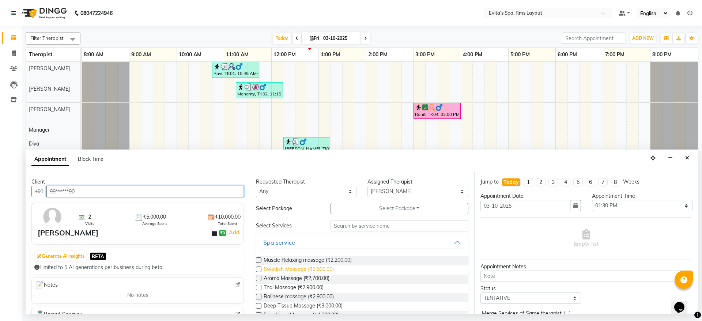
type input "99******90"
click at [314, 270] on span "Swedish Massage (₹2,500.00)" at bounding box center [298, 269] width 70 height 9
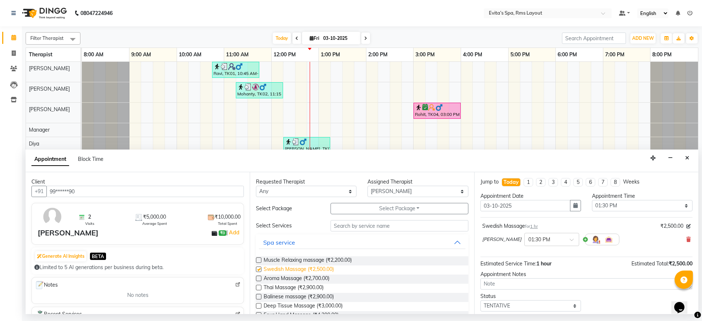
checkbox input "false"
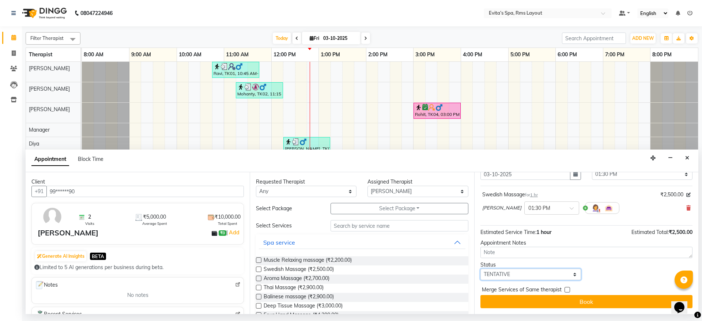
click at [531, 269] on select "Select TENTATIVE CONFIRM CHECK-IN UPCOMING" at bounding box center [530, 274] width 100 height 11
select select "confirm booking"
click at [480, 269] on select "Select TENTATIVE CONFIRM CHECK-IN UPCOMING" at bounding box center [530, 274] width 100 height 11
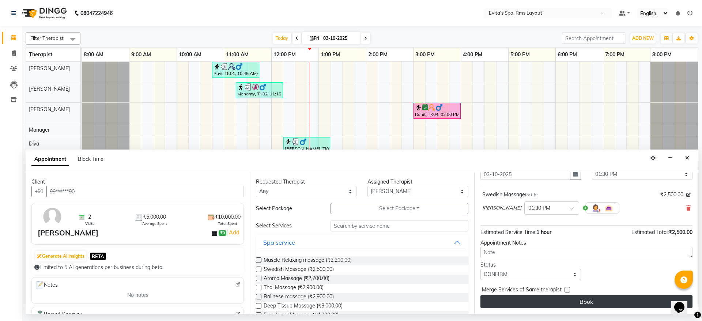
click at [605, 298] on button "Book" at bounding box center [586, 301] width 212 height 13
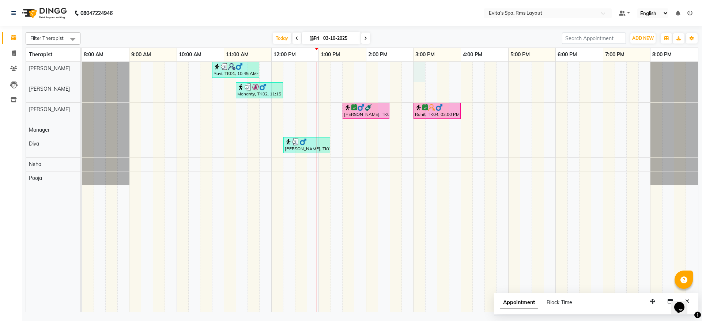
click at [417, 67] on div "Ravi, TK01, 10:45 AM-11:45 AM, Muscle Relaxing massage Mohanty, TK02, 11:15 AM-…" at bounding box center [390, 187] width 616 height 250
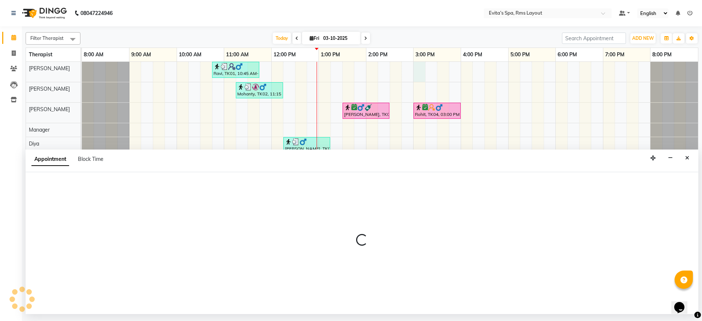
select select "70221"
select select "tentative"
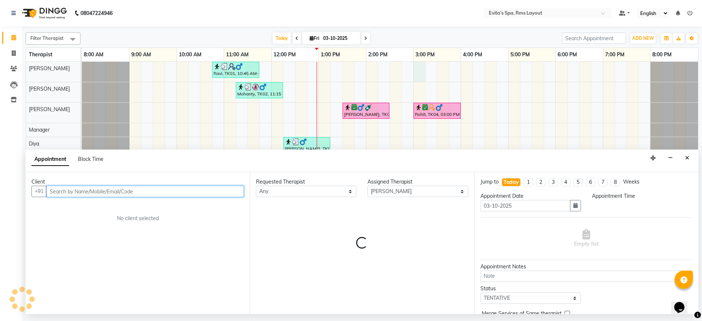
select select "900"
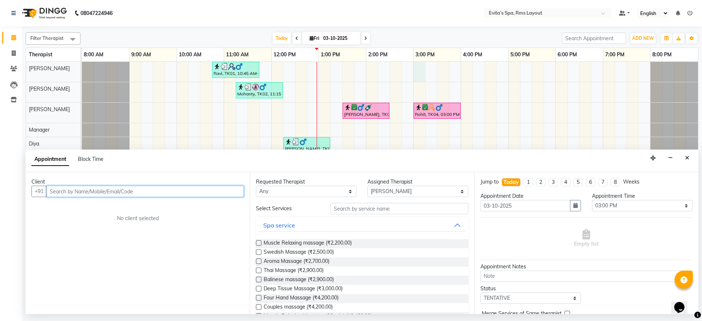
click at [194, 188] on input "text" at bounding box center [144, 191] width 197 height 11
click at [98, 208] on ngb-highlight "96******01" at bounding box center [84, 206] width 30 height 7
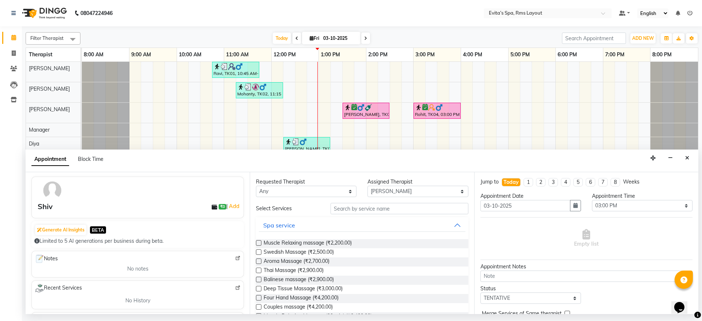
scroll to position [0, 0]
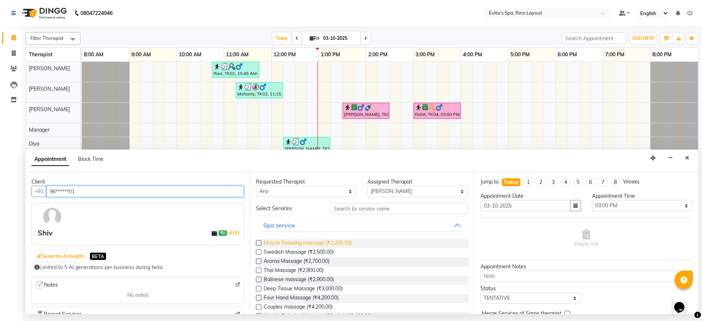
type input "96******01"
click at [313, 247] on span "Muscle Relaxing massage (₹2,200.00)" at bounding box center [307, 243] width 88 height 9
checkbox input "false"
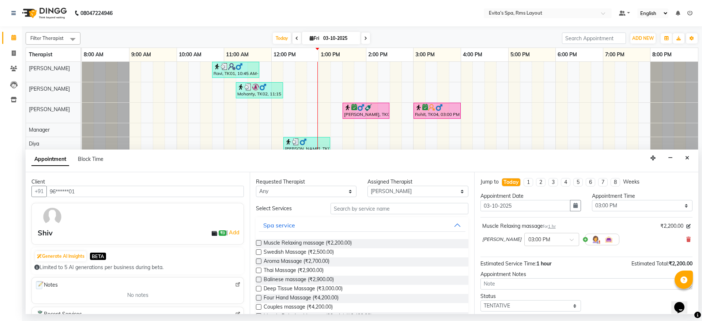
scroll to position [31, 0]
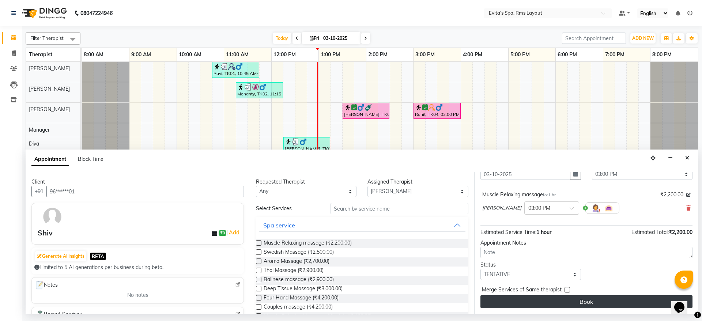
click at [561, 301] on button "Book" at bounding box center [586, 301] width 212 height 13
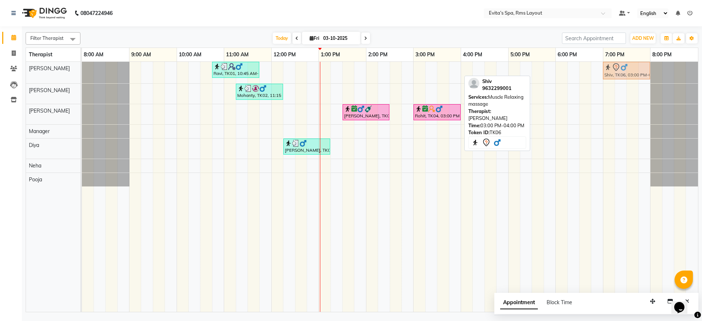
drag, startPoint x: 433, startPoint y: 67, endPoint x: 621, endPoint y: 73, distance: 188.3
click at [82, 73] on div "Ravi, TK01, 10:45 AM-11:45 AM, Muscle Relaxing massage Shiv, TK06, 03:00 PM-04:…" at bounding box center [82, 73] width 0 height 22
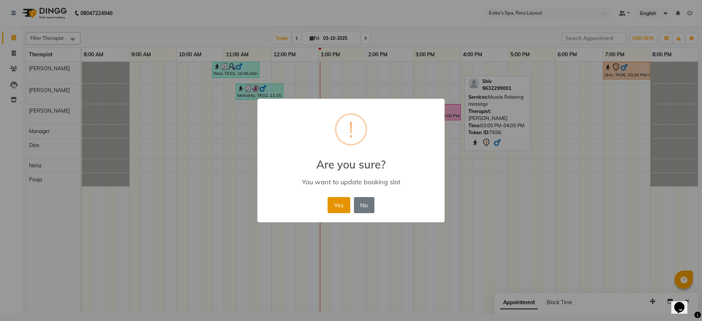
click at [345, 201] on button "Yes" at bounding box center [338, 205] width 22 height 16
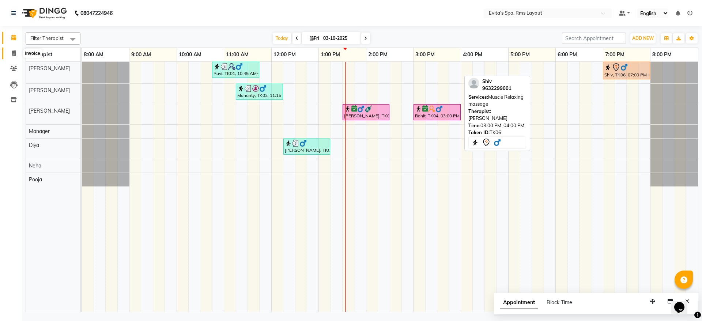
click at [14, 53] on icon at bounding box center [14, 52] width 4 height 5
select select "service"
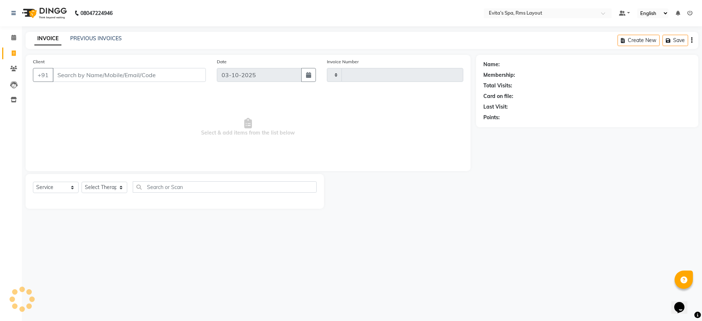
type input "1945"
select select "7850"
click at [105, 39] on link "PREVIOUS INVOICES" at bounding box center [96, 38] width 52 height 7
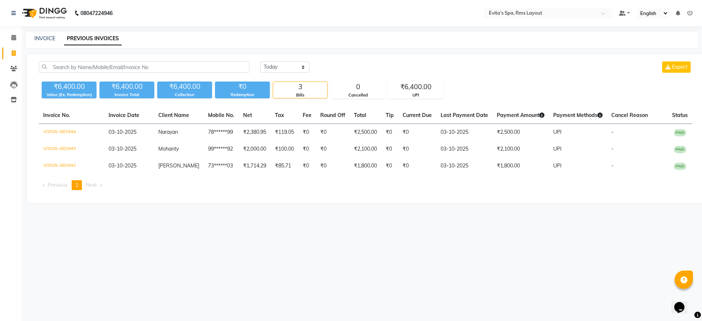
click at [48, 12] on img at bounding box center [44, 13] width 50 height 20
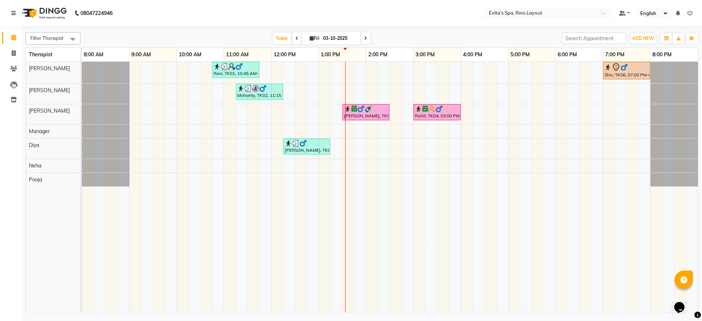
click at [296, 38] on span at bounding box center [296, 38] width 9 height 11
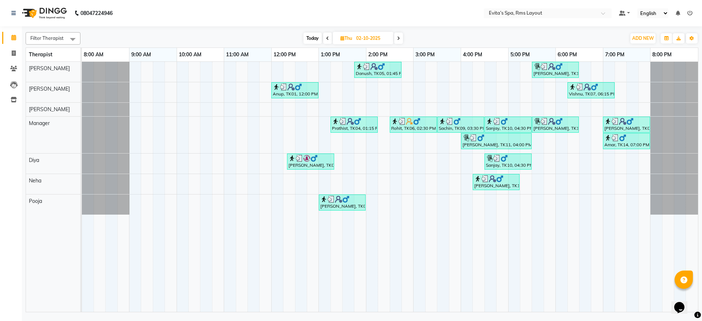
click at [397, 38] on icon at bounding box center [398, 38] width 3 height 4
type input "03-10-2025"
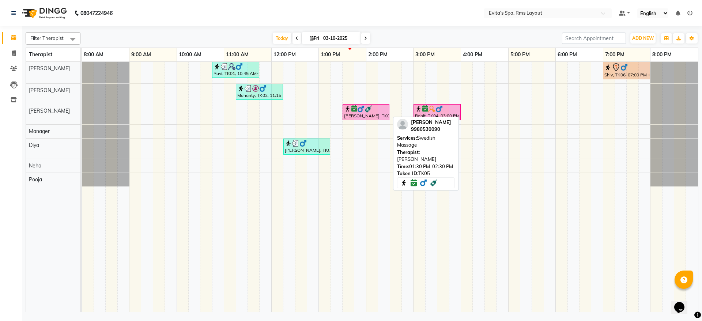
click at [378, 110] on div at bounding box center [366, 108] width 44 height 7
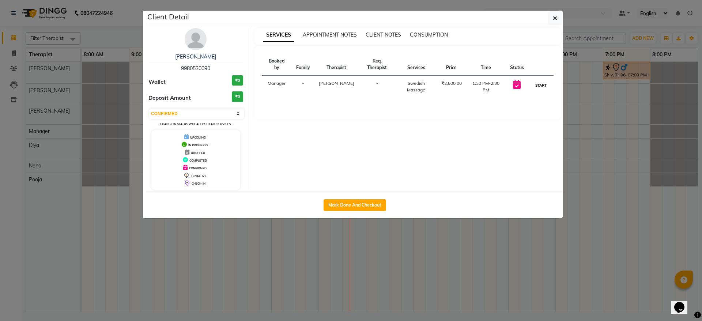
click at [539, 81] on button "START" at bounding box center [540, 85] width 15 height 9
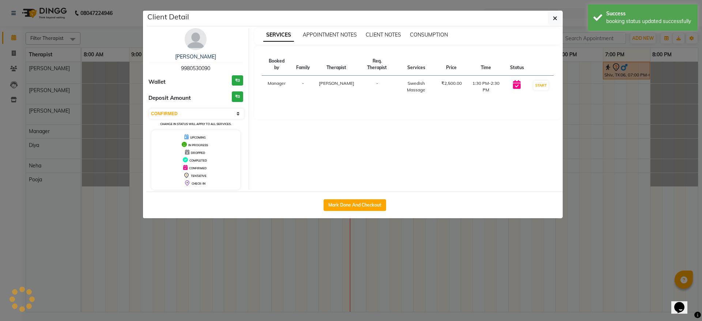
select select "1"
click at [554, 18] on icon "button" at bounding box center [555, 18] width 4 height 6
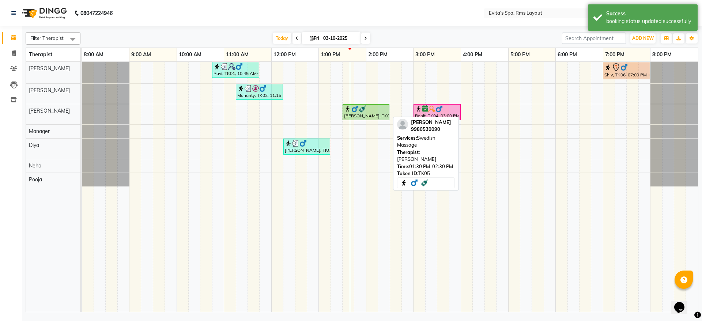
click at [360, 113] on div "Prashanth, TK05, 01:30 PM-02:30 PM, Swedish Massage" at bounding box center [365, 112] width 45 height 14
select select "1"
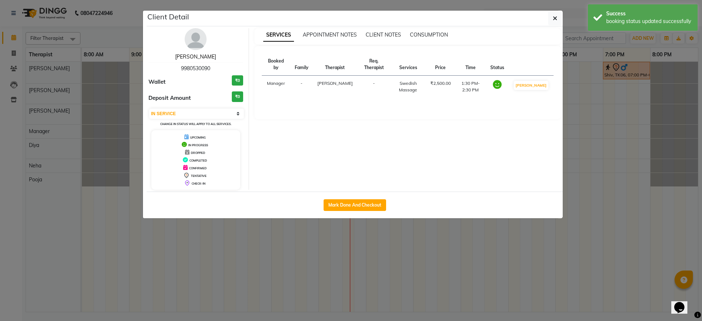
click at [199, 57] on link "Prashanth" at bounding box center [195, 56] width 41 height 7
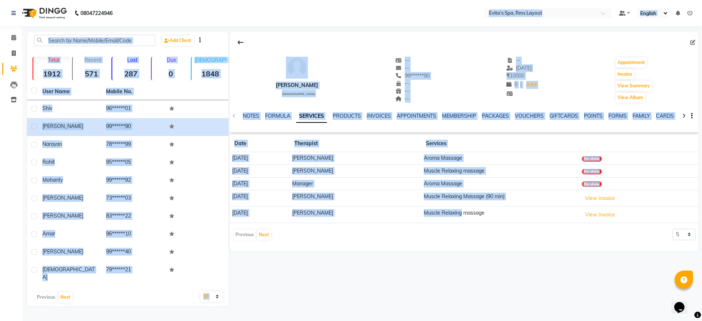
drag, startPoint x: 460, startPoint y: 221, endPoint x: 329, endPoint y: 23, distance: 236.8
click at [329, 23] on app-home "08047224946 Select Location × Evita’s Spa, Rms Layout Default Panel My Panel En…" at bounding box center [351, 158] width 702 height 317
click at [271, 39] on div at bounding box center [464, 42] width 468 height 14
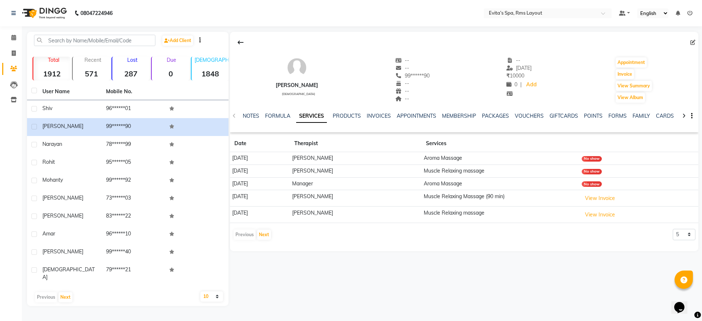
click at [41, 16] on img at bounding box center [44, 13] width 50 height 20
